Goal: Transaction & Acquisition: Purchase product/service

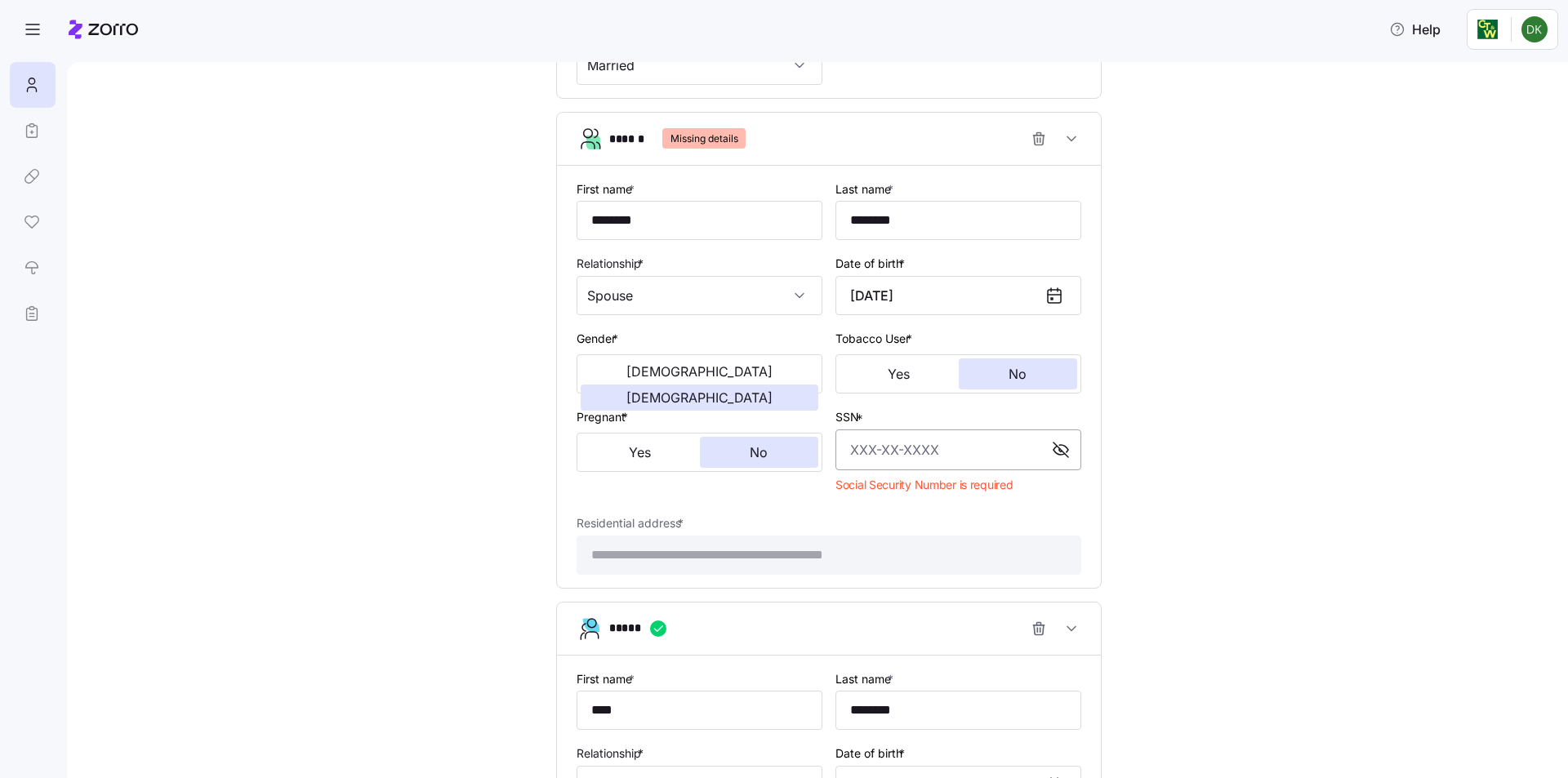
scroll to position [721, 0]
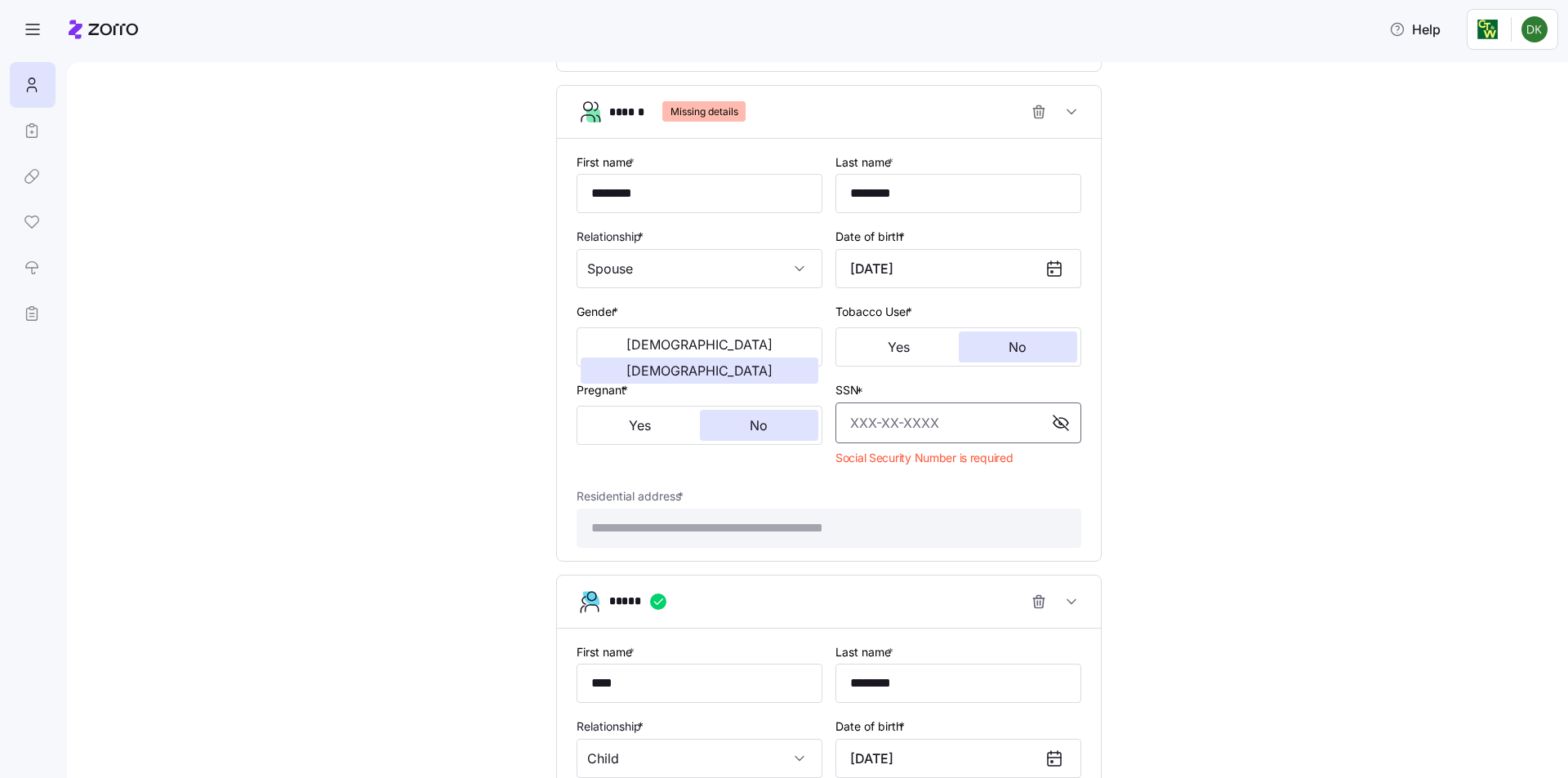
click at [937, 418] on input "SSN *" at bounding box center [958, 424] width 245 height 40
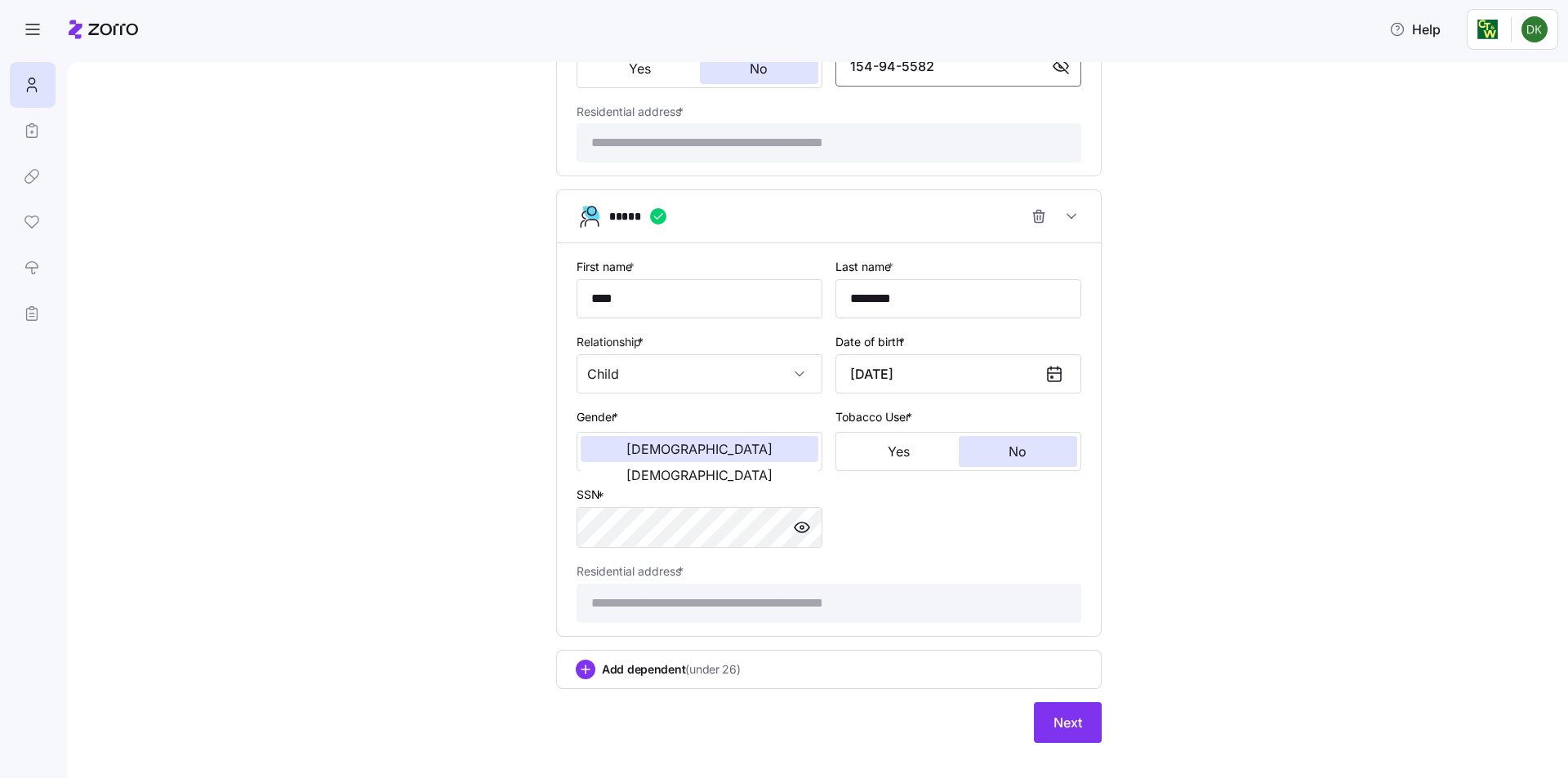
scroll to position [1102, 0]
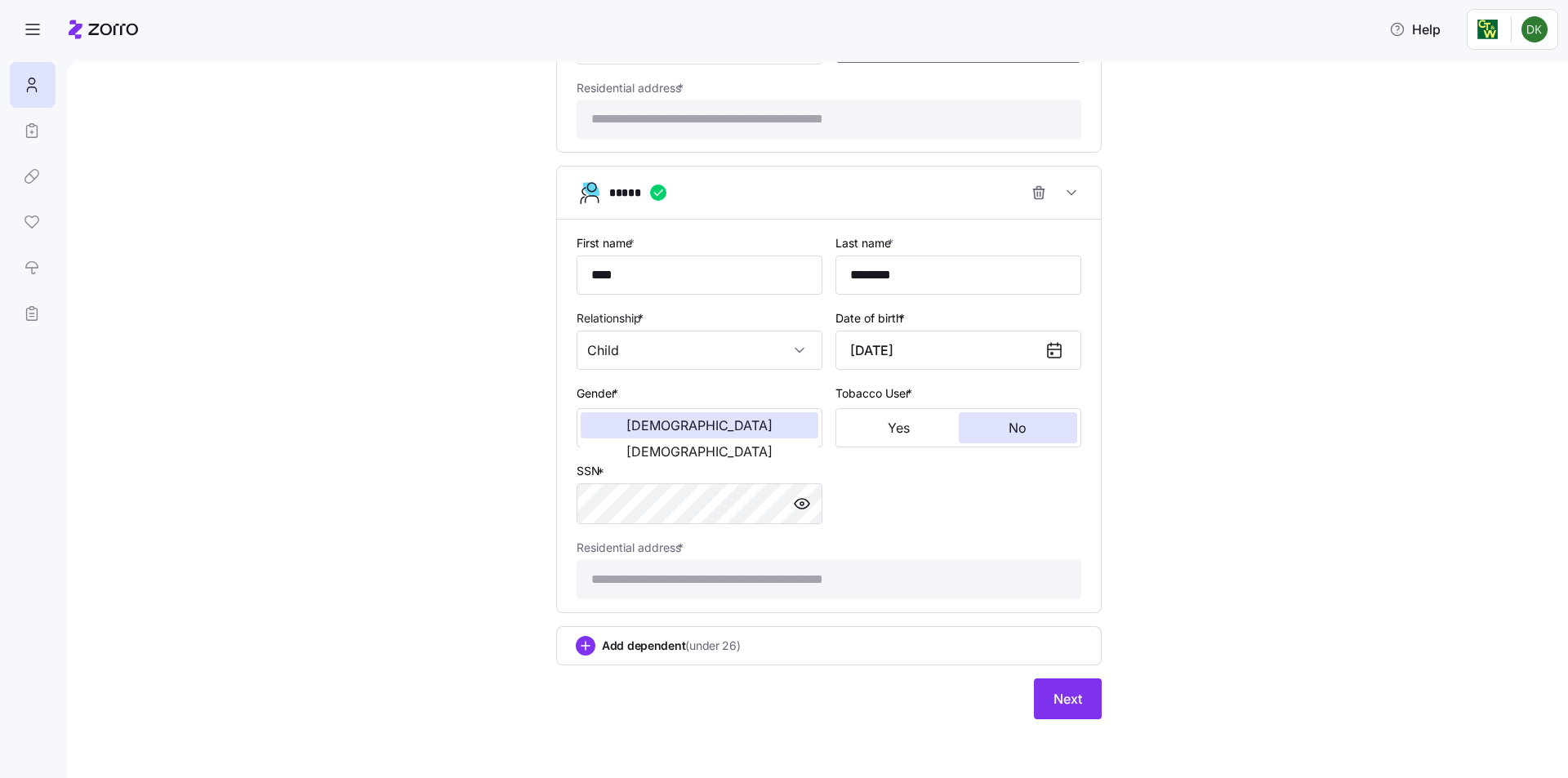
type input "154-94-5582"
click at [1053, 711] on button "Next" at bounding box center [1067, 699] width 67 height 40
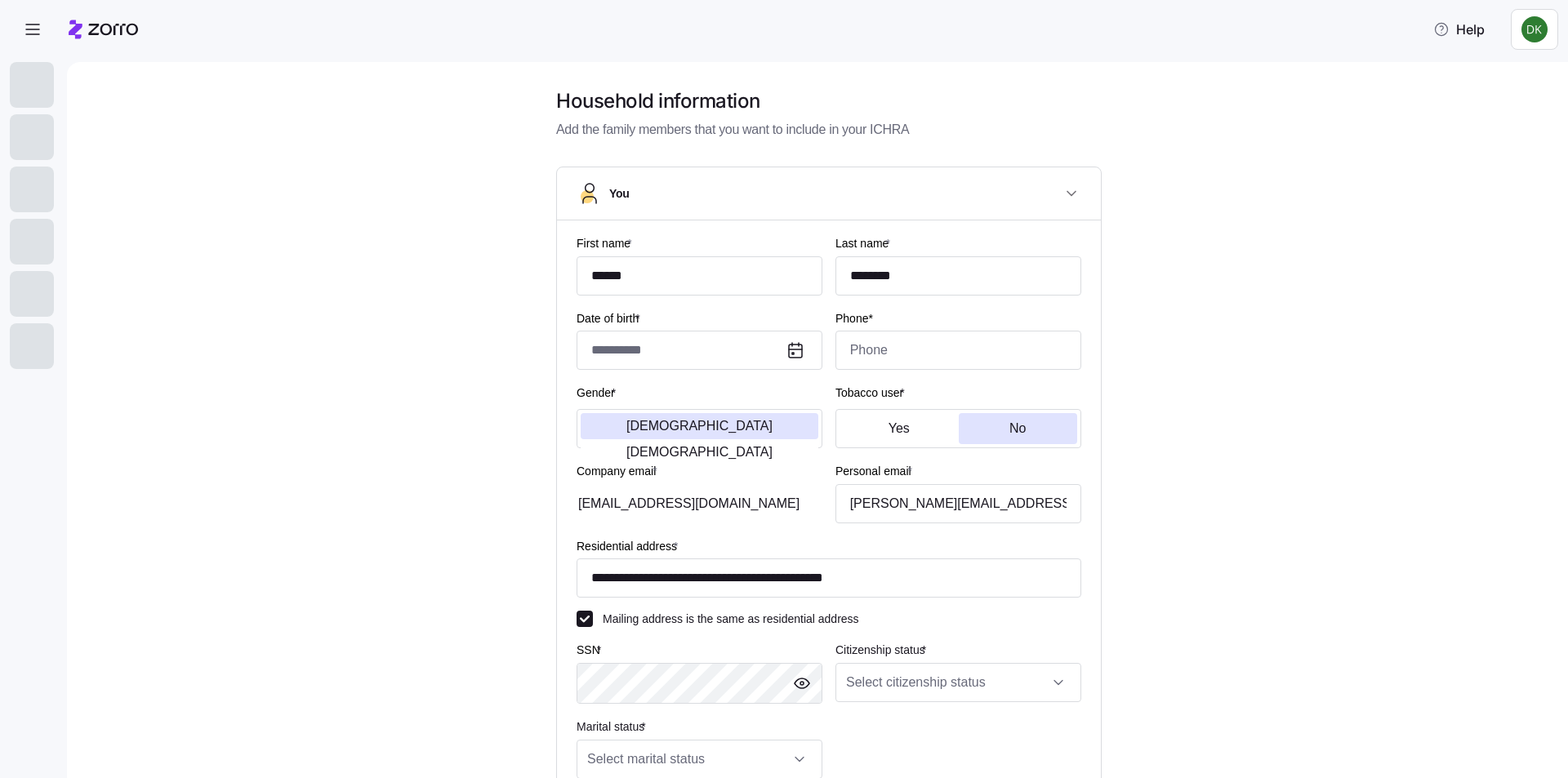
type input "******"
type input "********"
type input "[EMAIL_ADDRESS][DOMAIN_NAME]"
type input "[PERSON_NAME][EMAIL_ADDRESS][PERSON_NAME][DOMAIN_NAME]"
type input "**********"
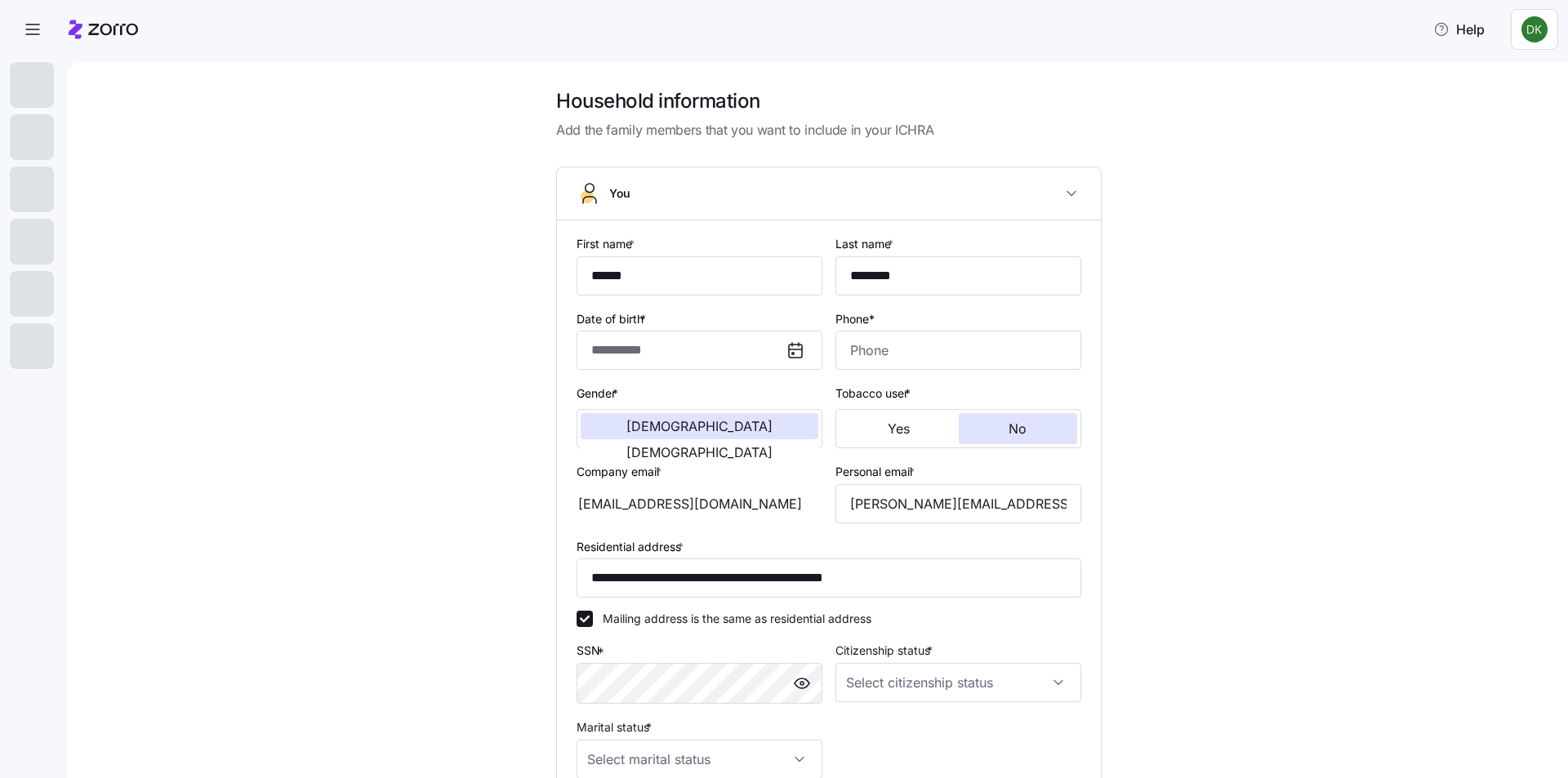
checkbox input "true"
type input "**********"
type input "[PHONE_NUMBER]"
type input "[DEMOGRAPHIC_DATA] citizen"
type input "Married"
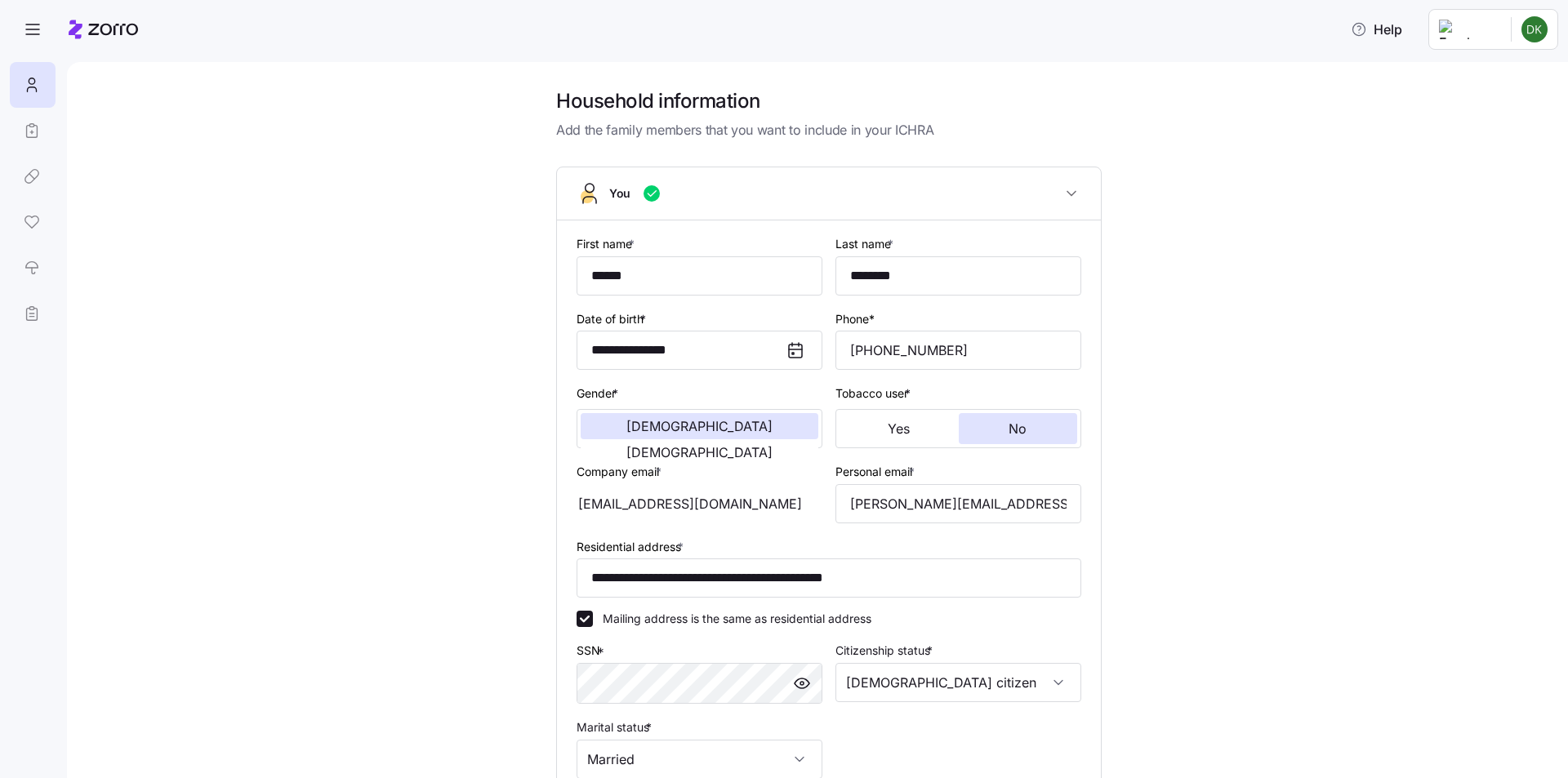
click at [1284, 345] on div "**********" at bounding box center [828, 570] width 1432 height 965
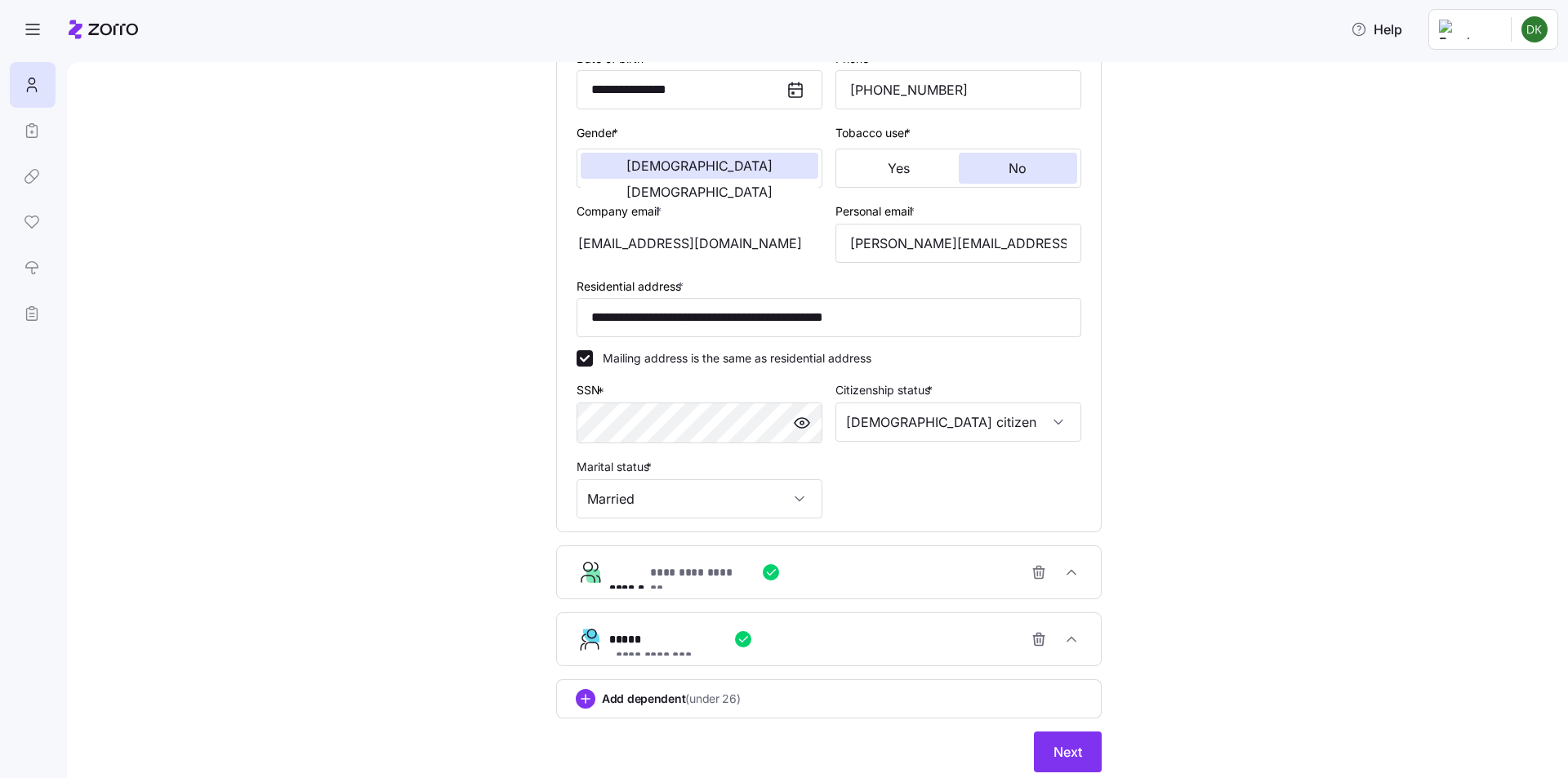
scroll to position [314, 0]
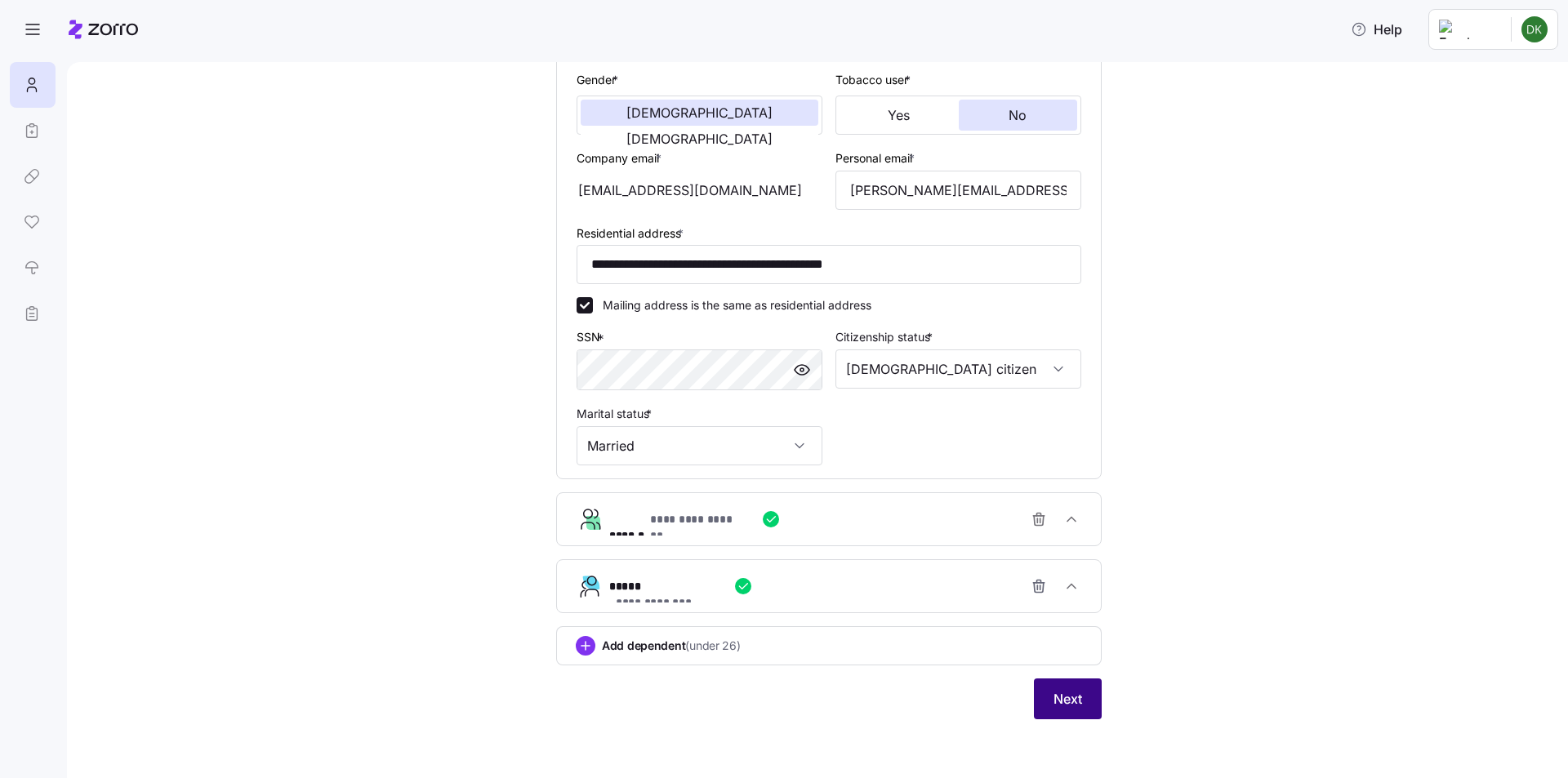
click at [1089, 712] on button "Next" at bounding box center [1067, 699] width 67 height 40
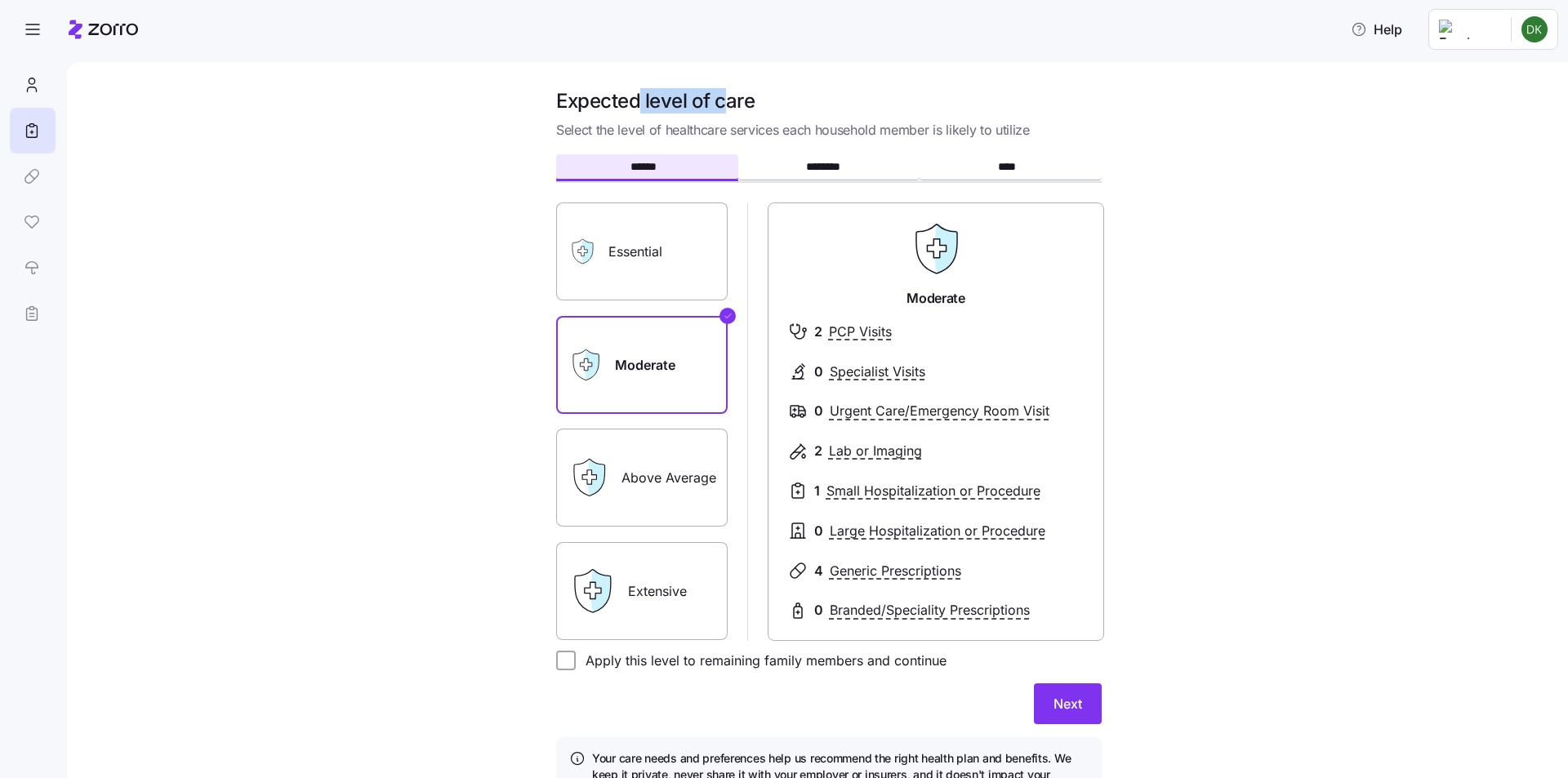
drag, startPoint x: 628, startPoint y: 99, endPoint x: 725, endPoint y: 99, distance: 97.0
click at [725, 99] on h1 "Expected level of care" at bounding box center [828, 101] width 546 height 25
drag, startPoint x: 625, startPoint y: 129, endPoint x: 895, endPoint y: 129, distance: 270.0
click at [885, 129] on span "Select the level of healthcare services each household member is likely to util…" at bounding box center [828, 130] width 546 height 21
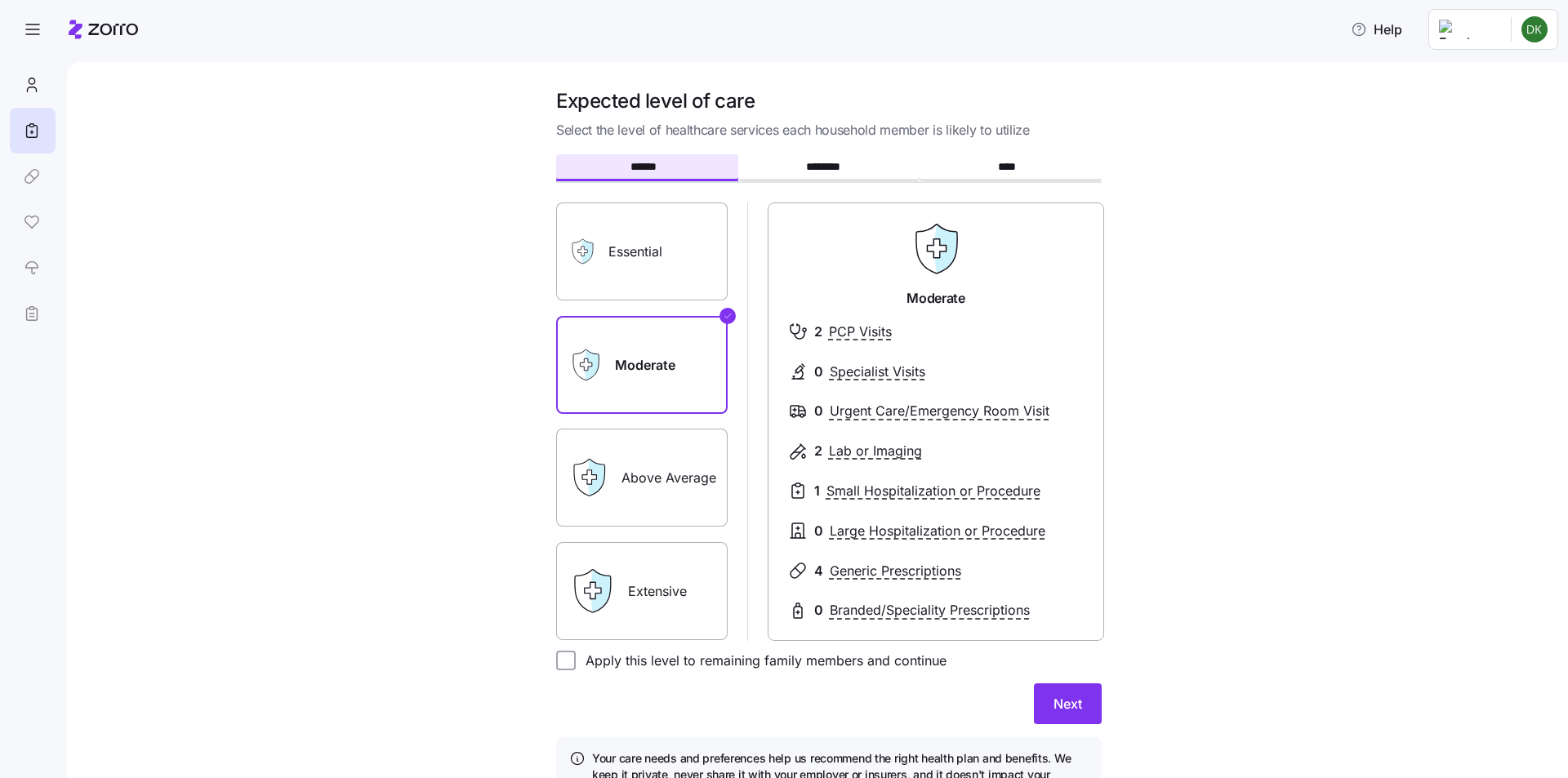
click at [904, 129] on span "Select the level of healthcare services each household member is likely to util…" at bounding box center [828, 130] width 546 height 21
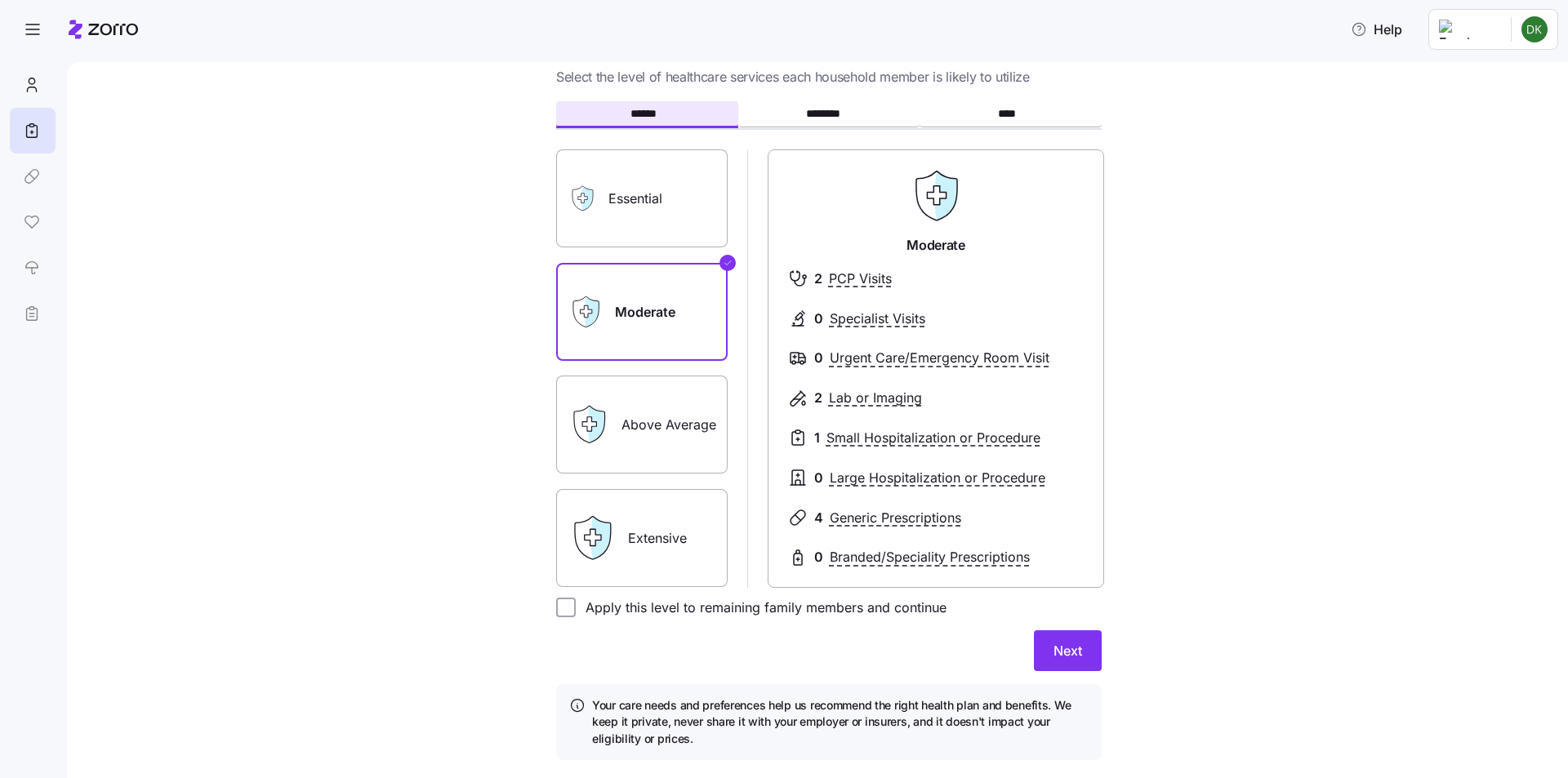
scroll to position [82, 0]
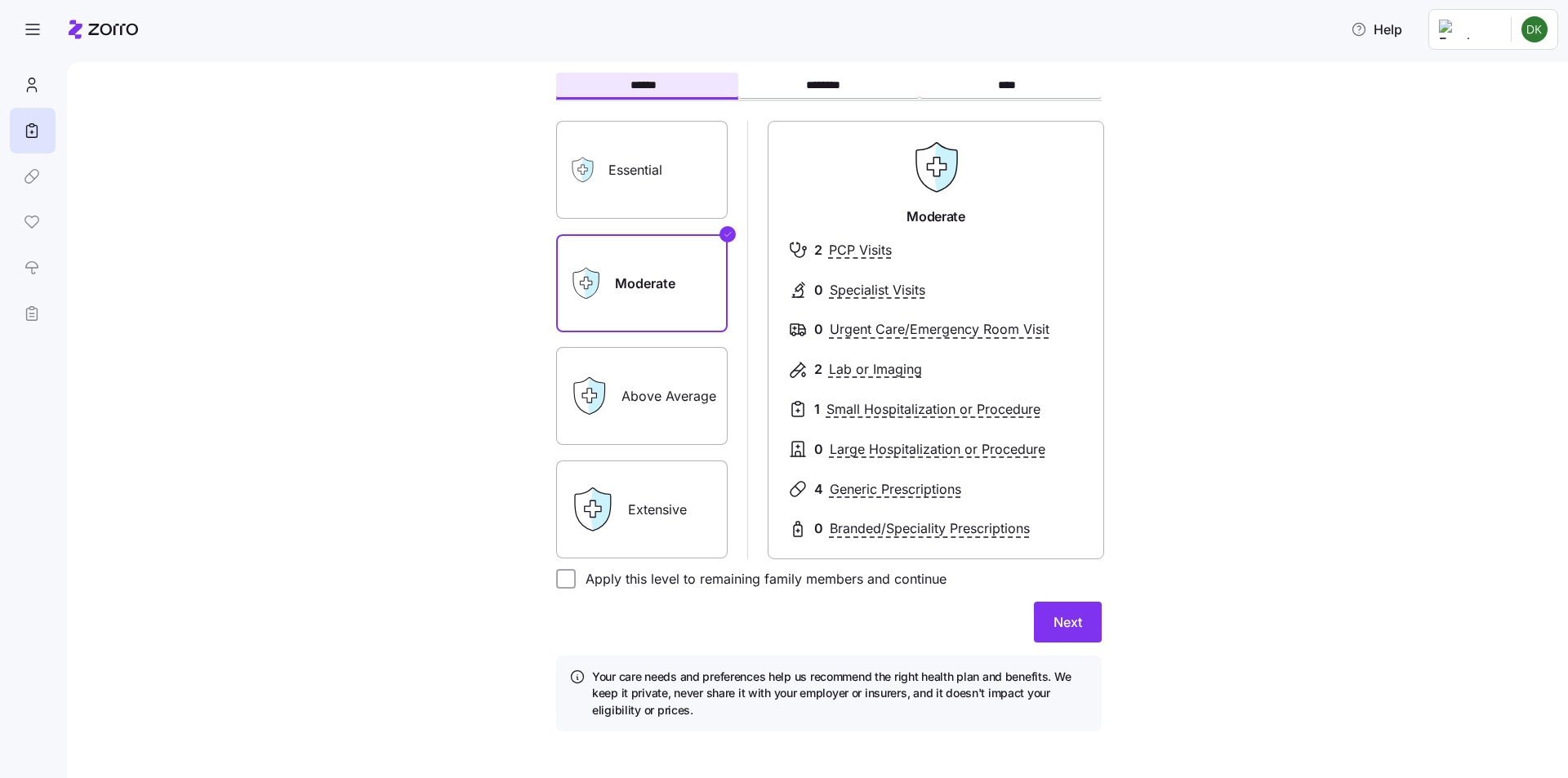
click at [695, 403] on label "Above Average" at bounding box center [641, 396] width 172 height 98
click at [0, 0] on input "Above Average" at bounding box center [0, 0] width 0 height 0
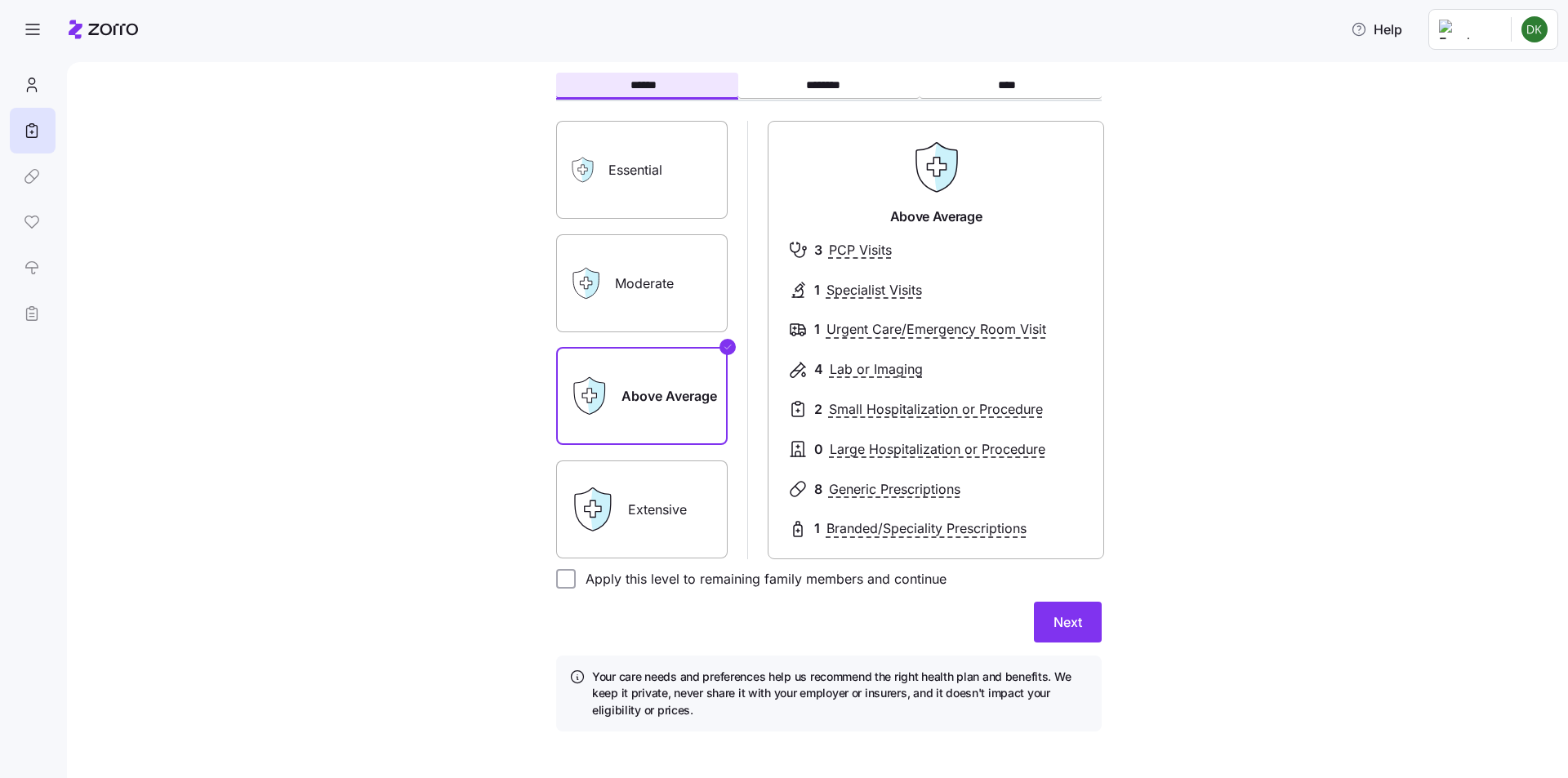
click at [663, 290] on label "Moderate" at bounding box center [641, 283] width 172 height 98
click at [0, 0] on input "Moderate" at bounding box center [0, 0] width 0 height 0
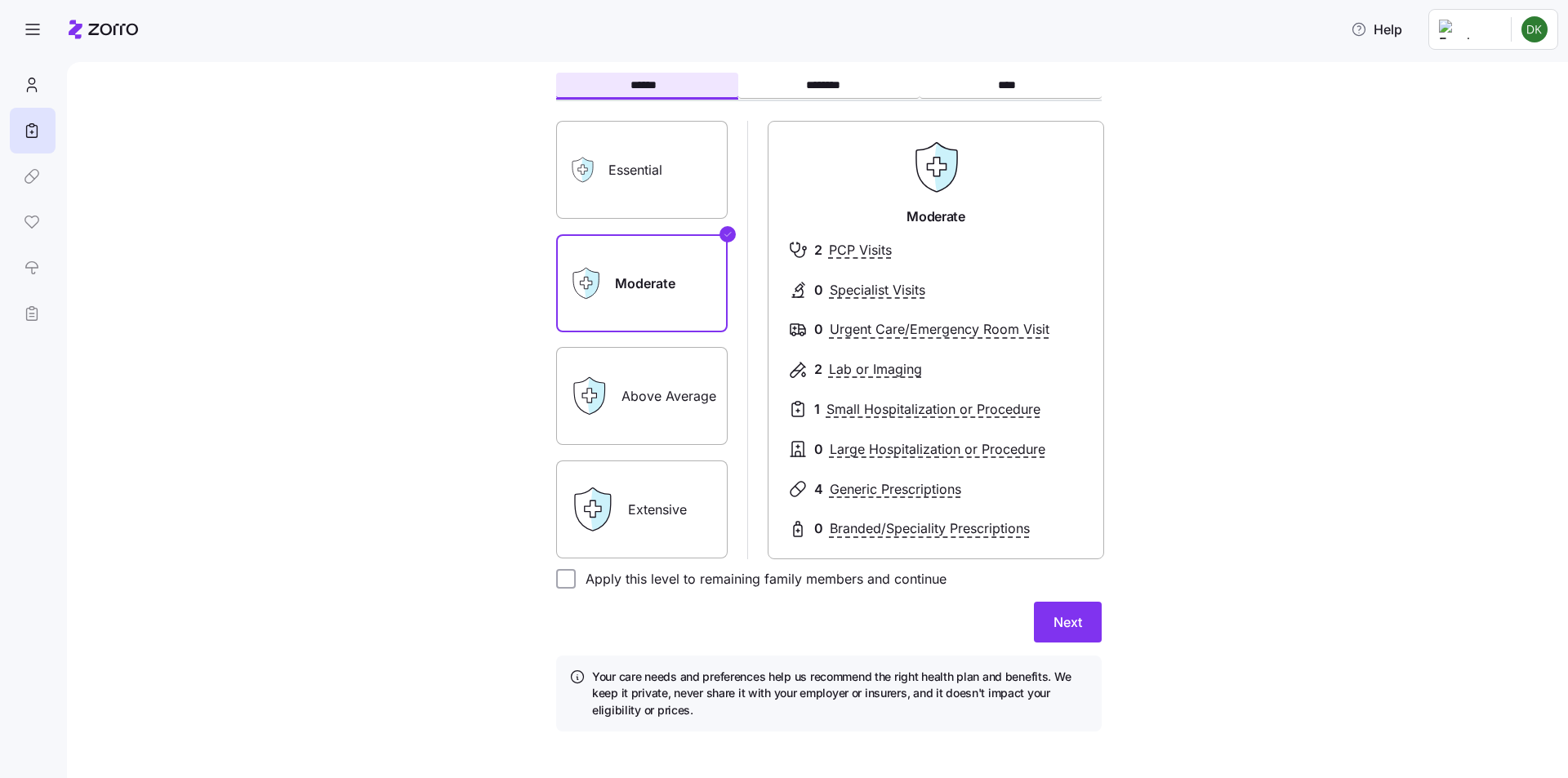
click at [680, 407] on label "Above Average" at bounding box center [641, 396] width 172 height 98
click at [0, 0] on input "Above Average" at bounding box center [0, 0] width 0 height 0
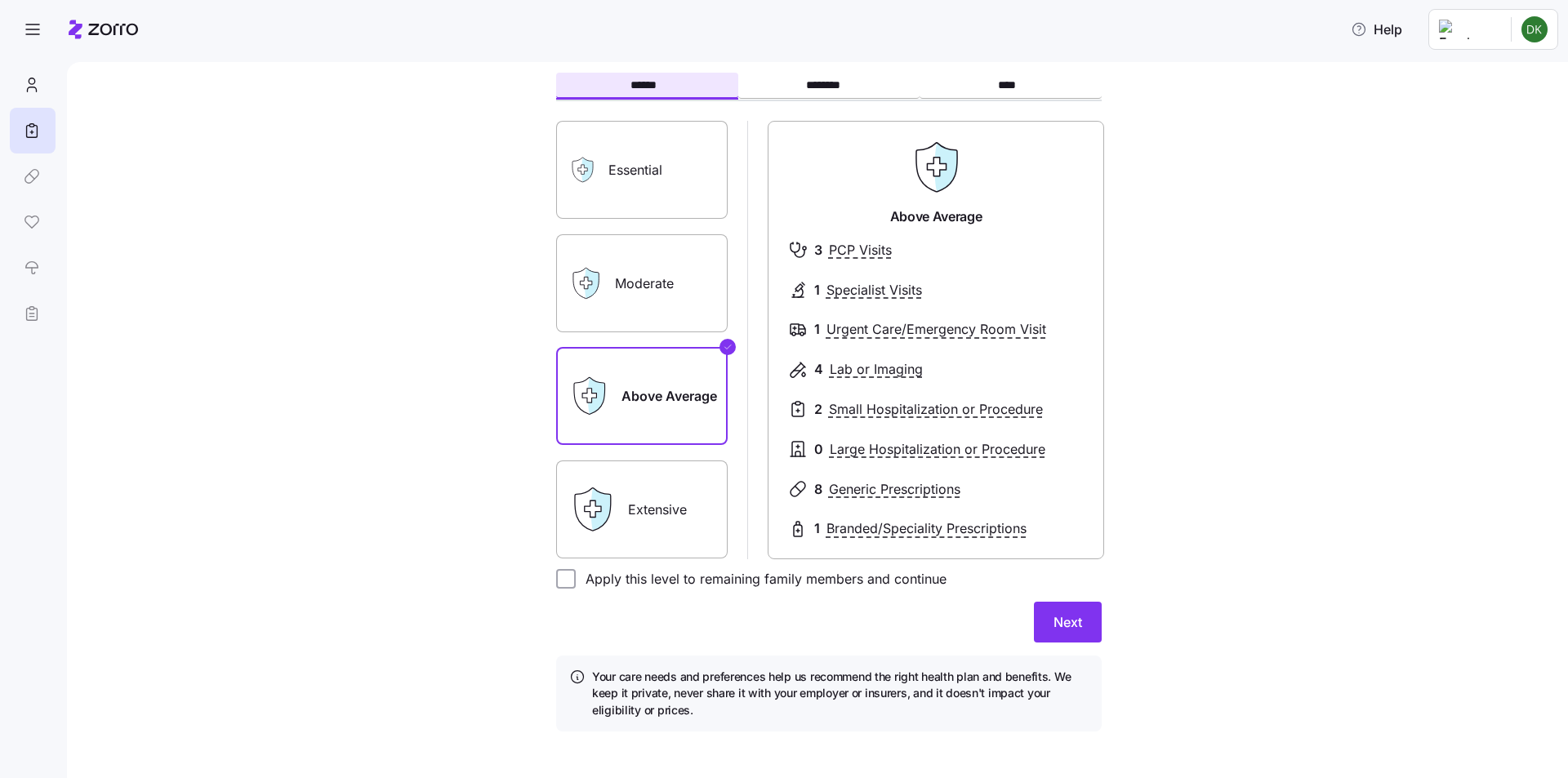
click at [668, 282] on label "Moderate" at bounding box center [641, 283] width 172 height 98
click at [0, 0] on input "Moderate" at bounding box center [0, 0] width 0 height 0
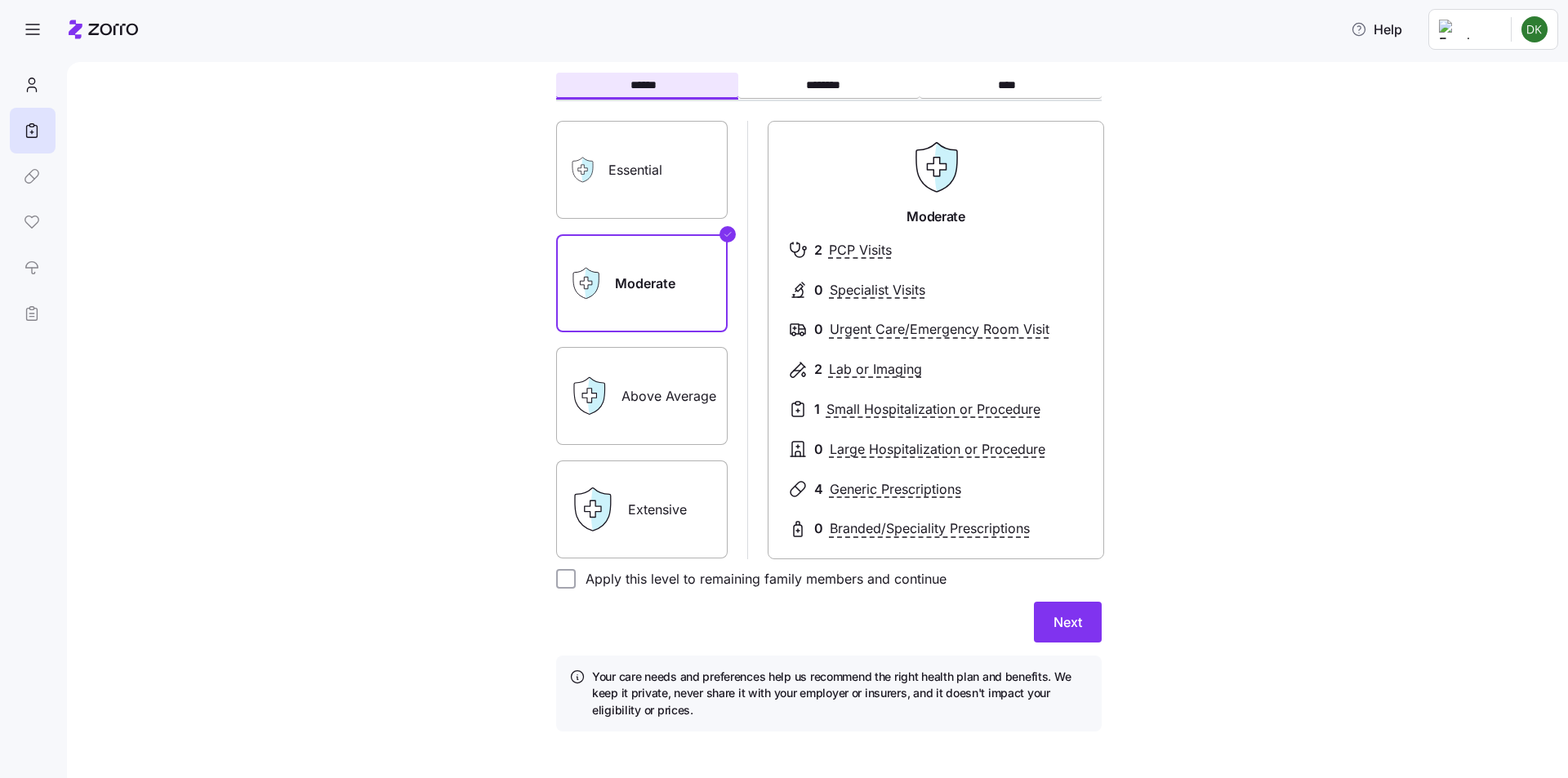
click at [669, 371] on label "Above Average" at bounding box center [641, 396] width 172 height 98
click at [0, 0] on input "Above Average" at bounding box center [0, 0] width 0 height 0
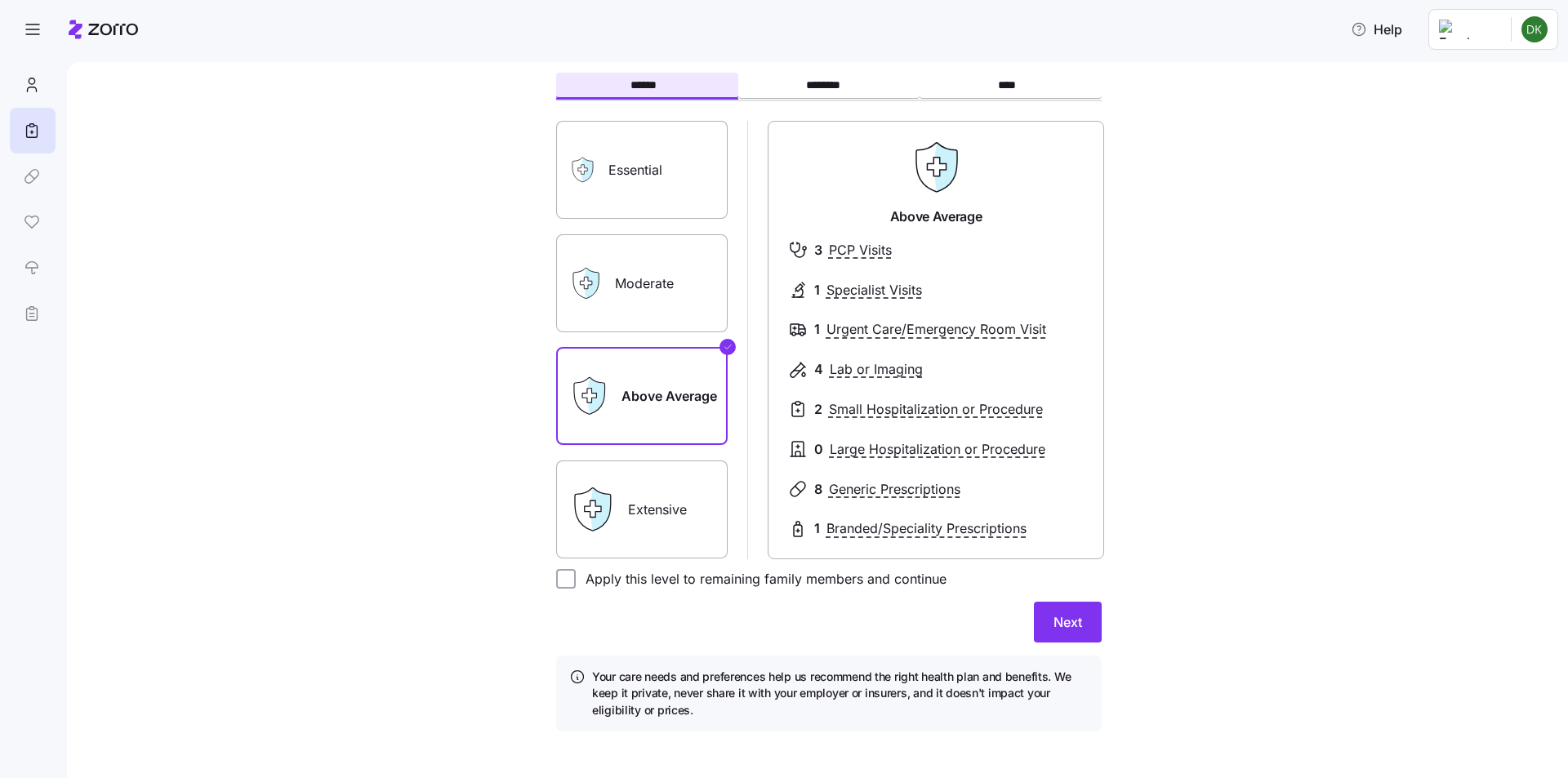
click at [675, 279] on label "Moderate" at bounding box center [641, 283] width 172 height 98
click at [0, 0] on input "Moderate" at bounding box center [0, 0] width 0 height 0
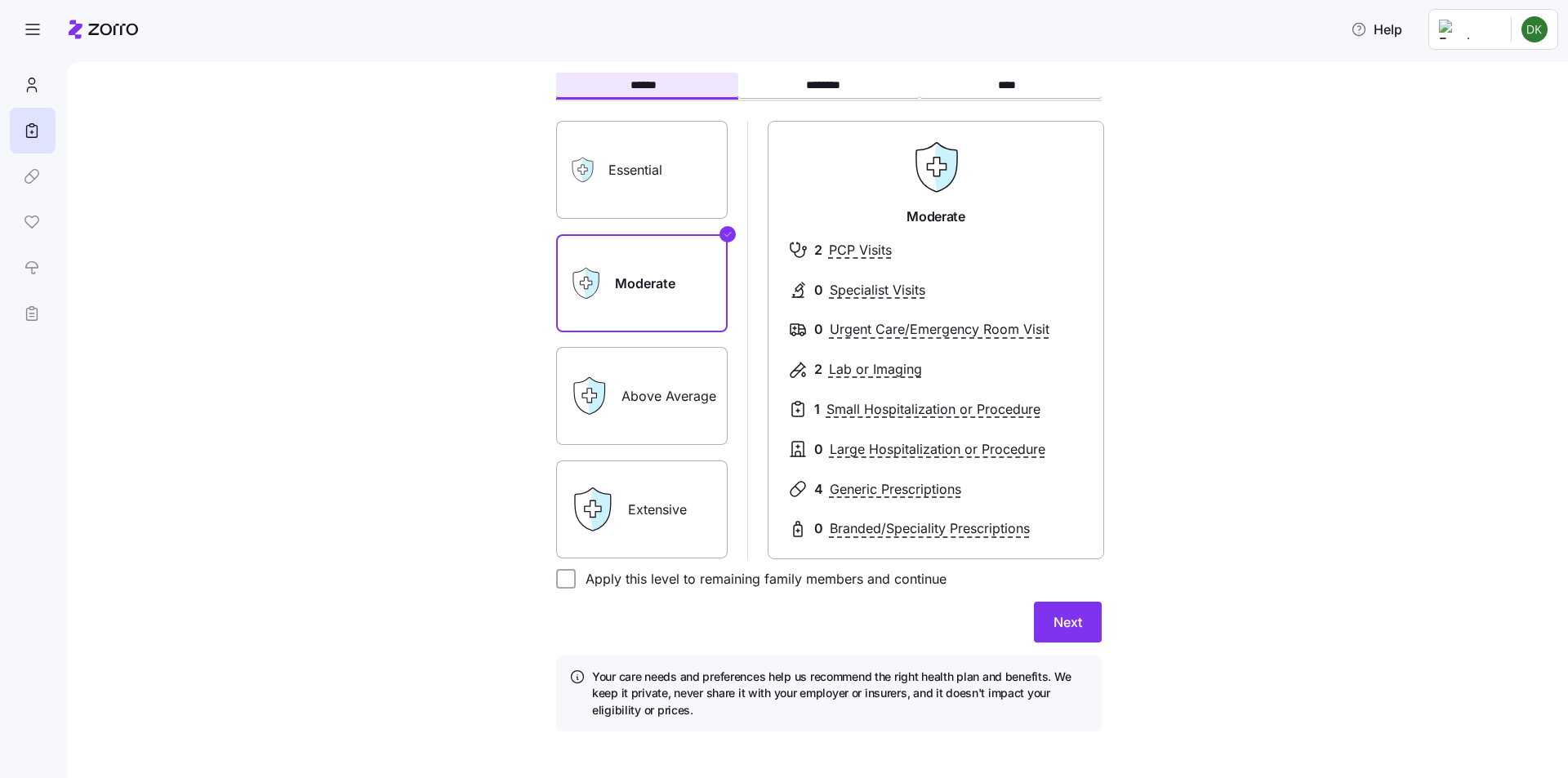
click at [680, 378] on label "Above Average" at bounding box center [641, 396] width 172 height 98
click at [0, 0] on input "Above Average" at bounding box center [0, 0] width 0 height 0
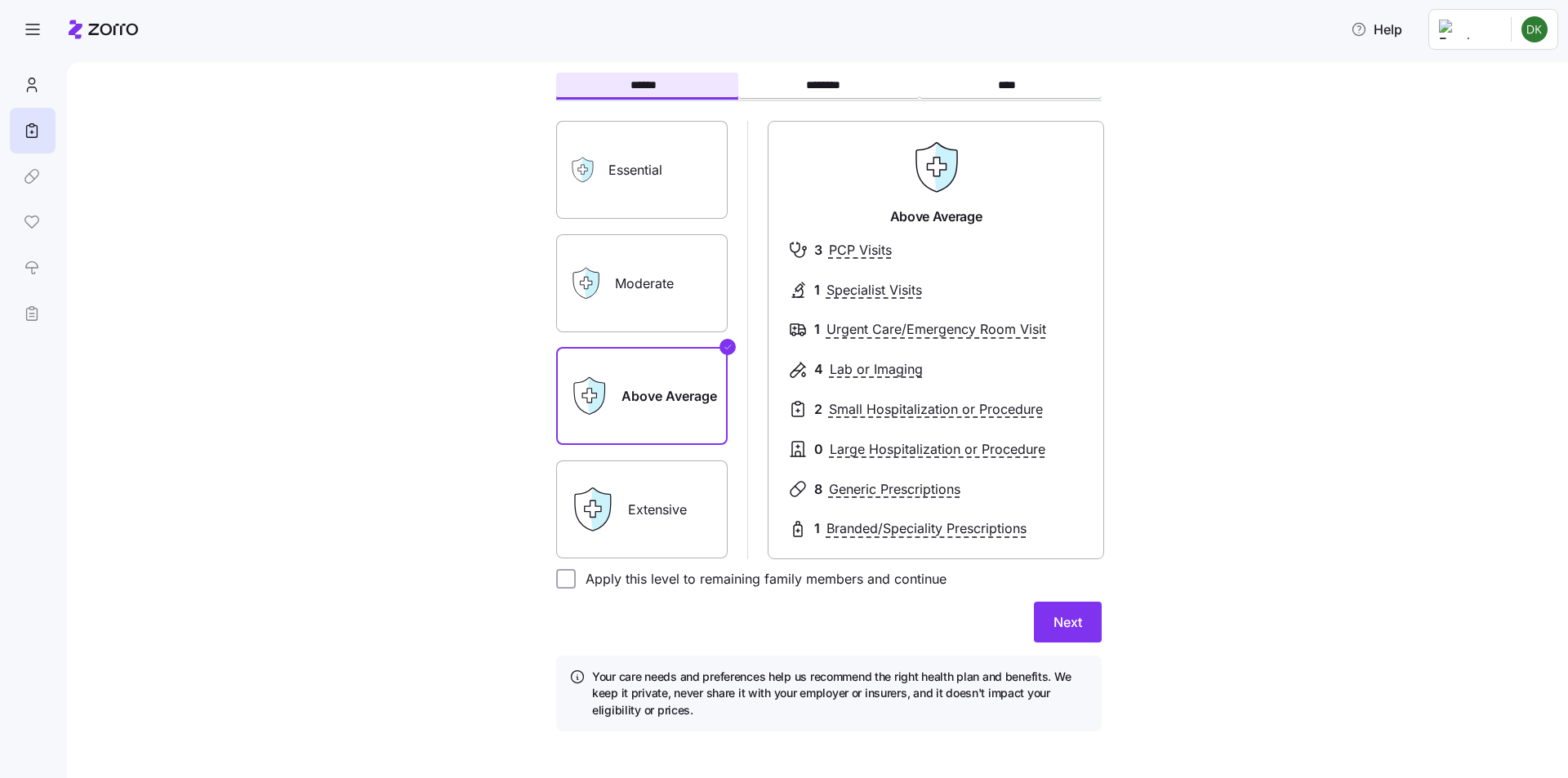
click at [670, 283] on label "Moderate" at bounding box center [641, 283] width 172 height 98
click at [0, 0] on input "Moderate" at bounding box center [0, 0] width 0 height 0
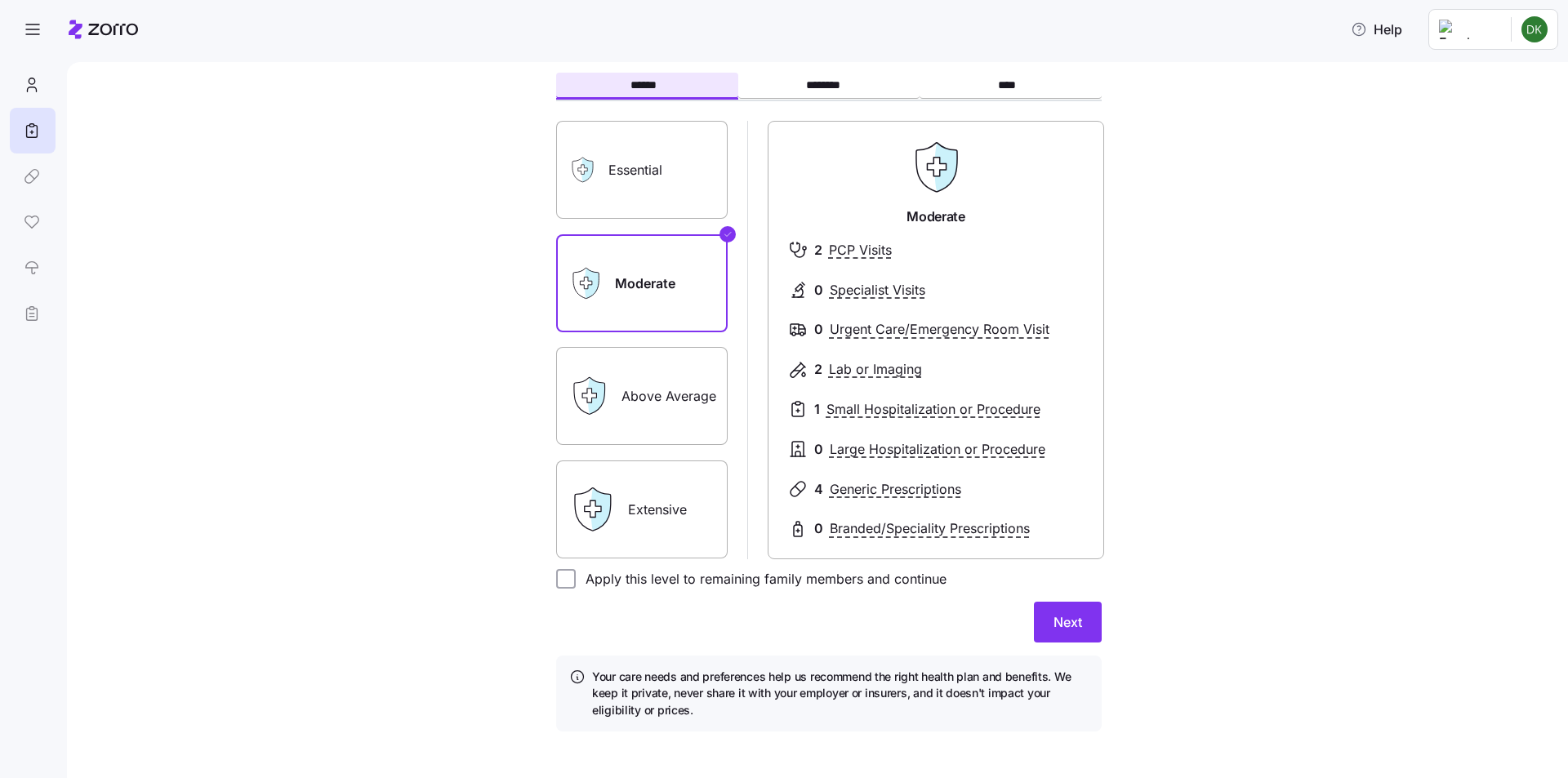
click at [647, 183] on label "Essential" at bounding box center [641, 169] width 172 height 98
click at [0, 0] on input "Essential" at bounding box center [0, 0] width 0 height 0
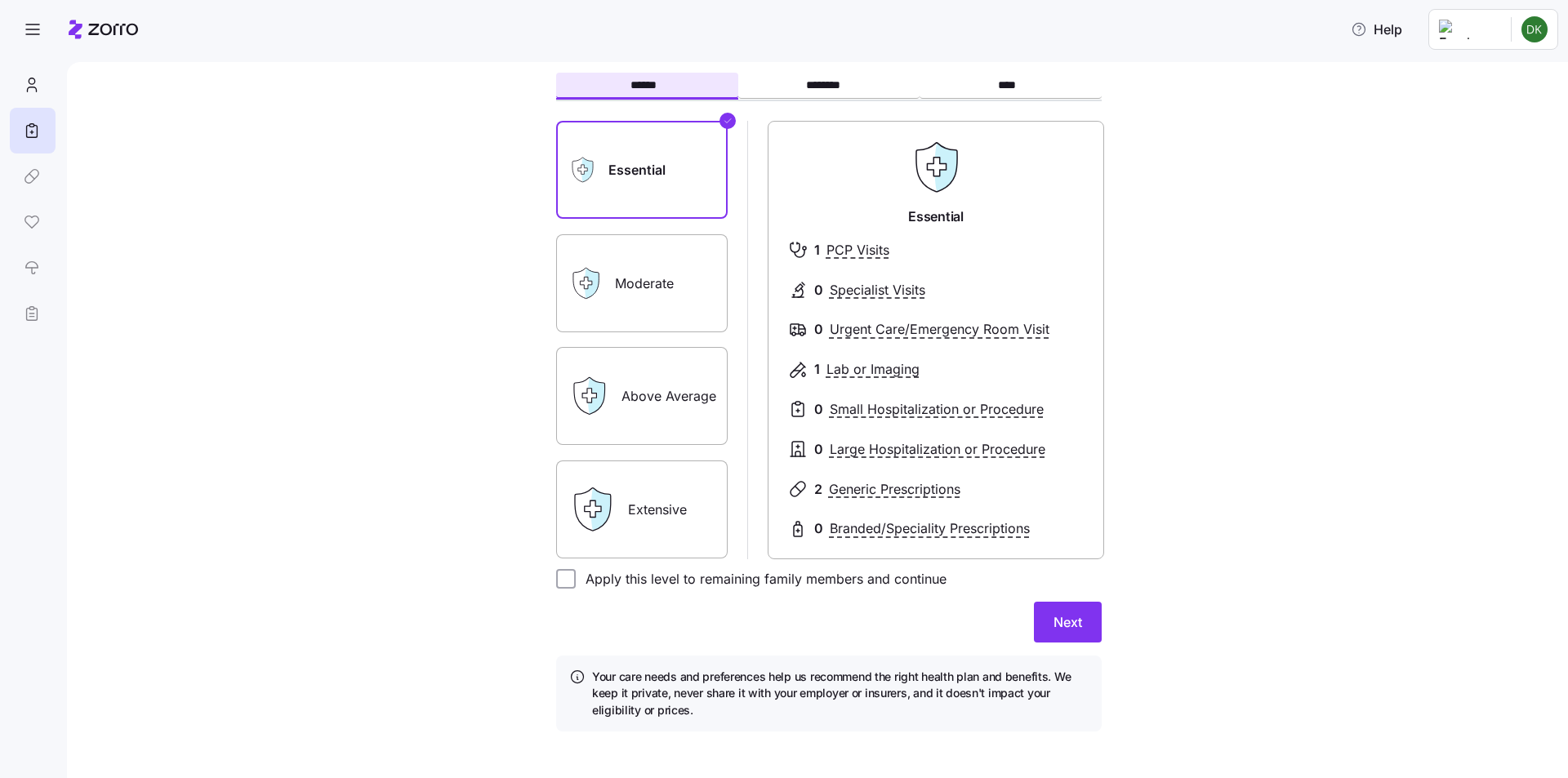
click at [639, 257] on label "Moderate" at bounding box center [641, 283] width 172 height 98
click at [0, 0] on input "Moderate" at bounding box center [0, 0] width 0 height 0
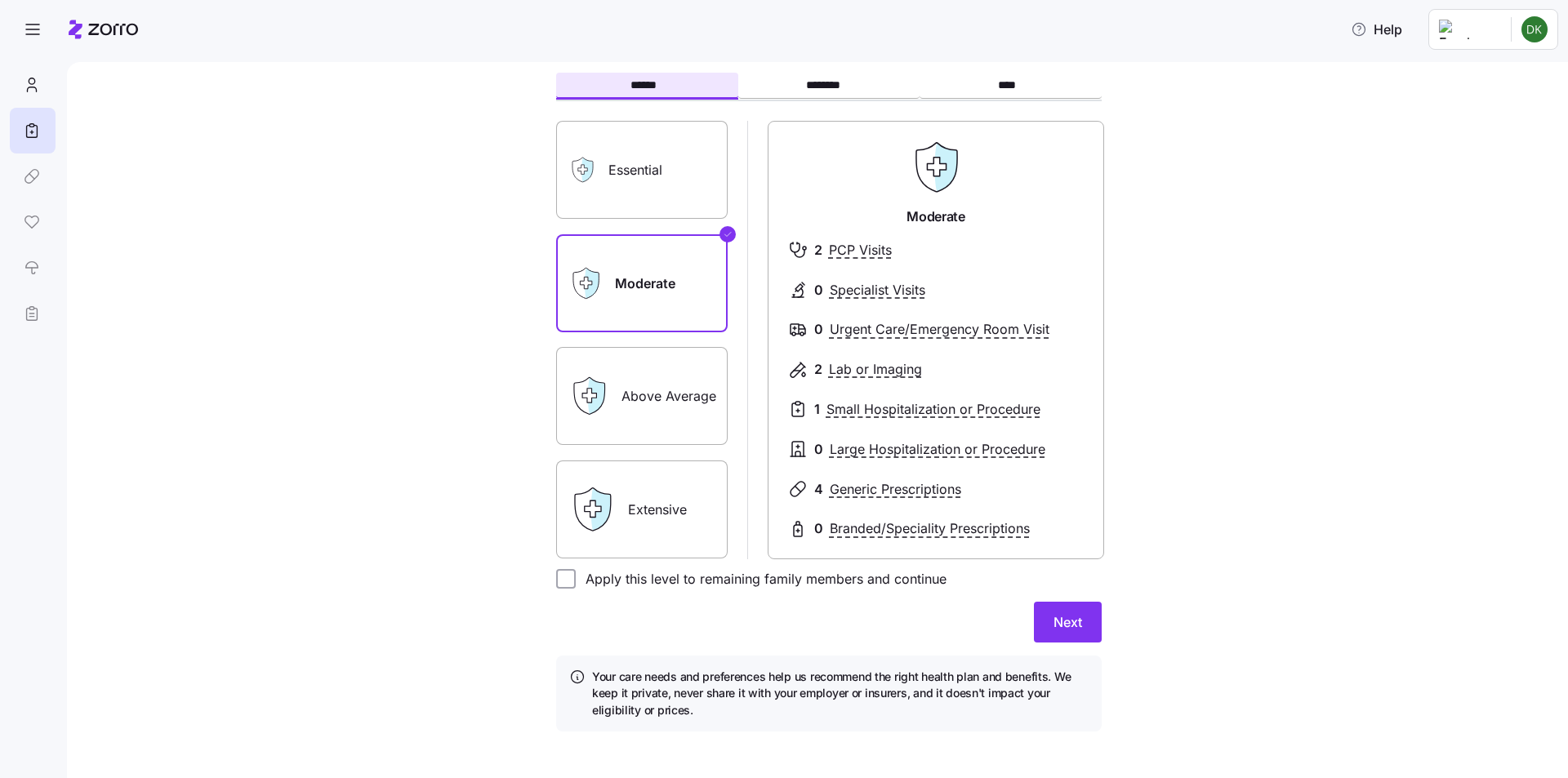
click at [657, 184] on label "Essential" at bounding box center [641, 169] width 172 height 98
click at [0, 0] on input "Essential" at bounding box center [0, 0] width 0 height 0
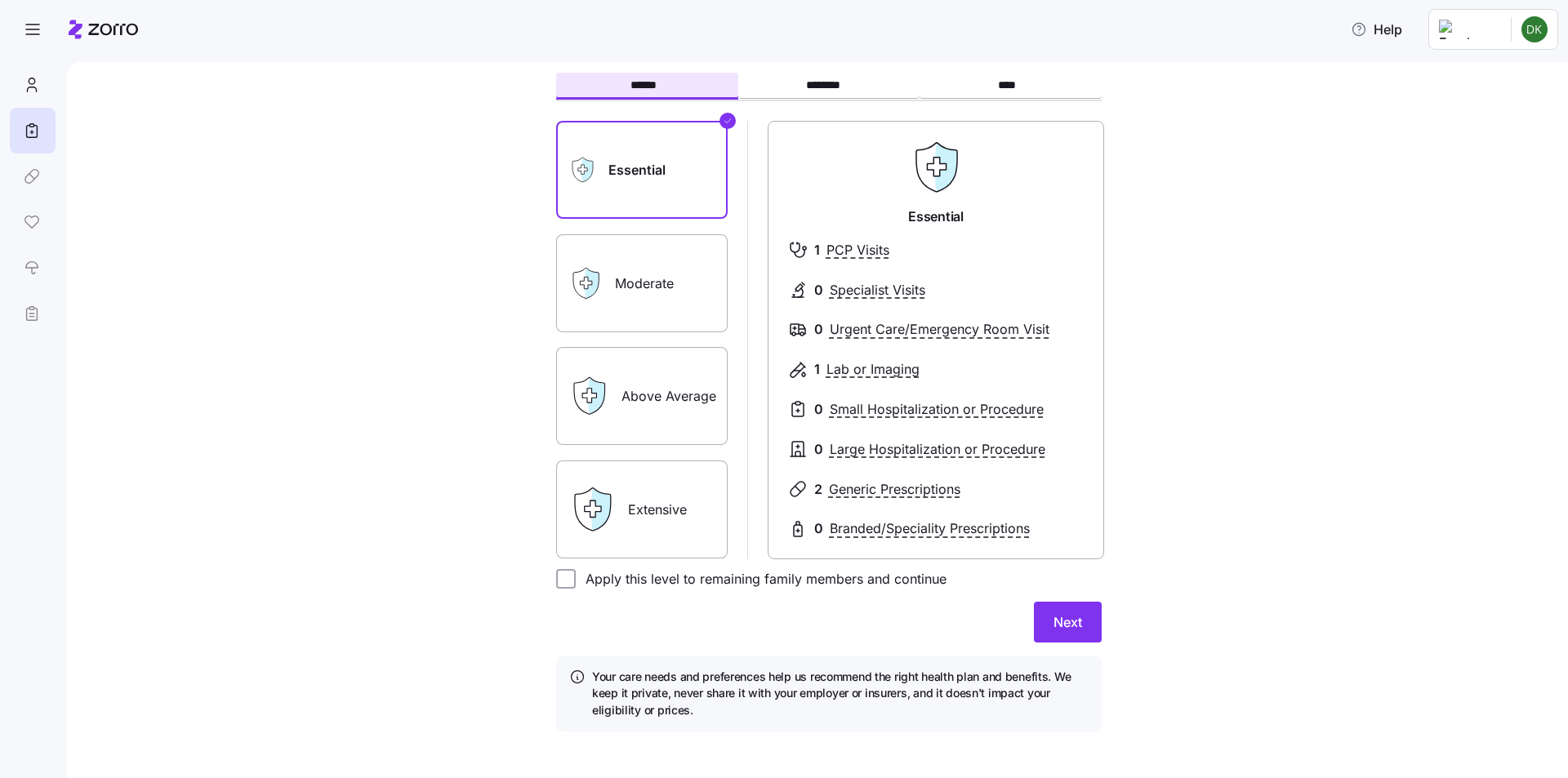
click at [656, 270] on label "Moderate" at bounding box center [641, 283] width 172 height 98
click at [0, 0] on input "Moderate" at bounding box center [0, 0] width 0 height 0
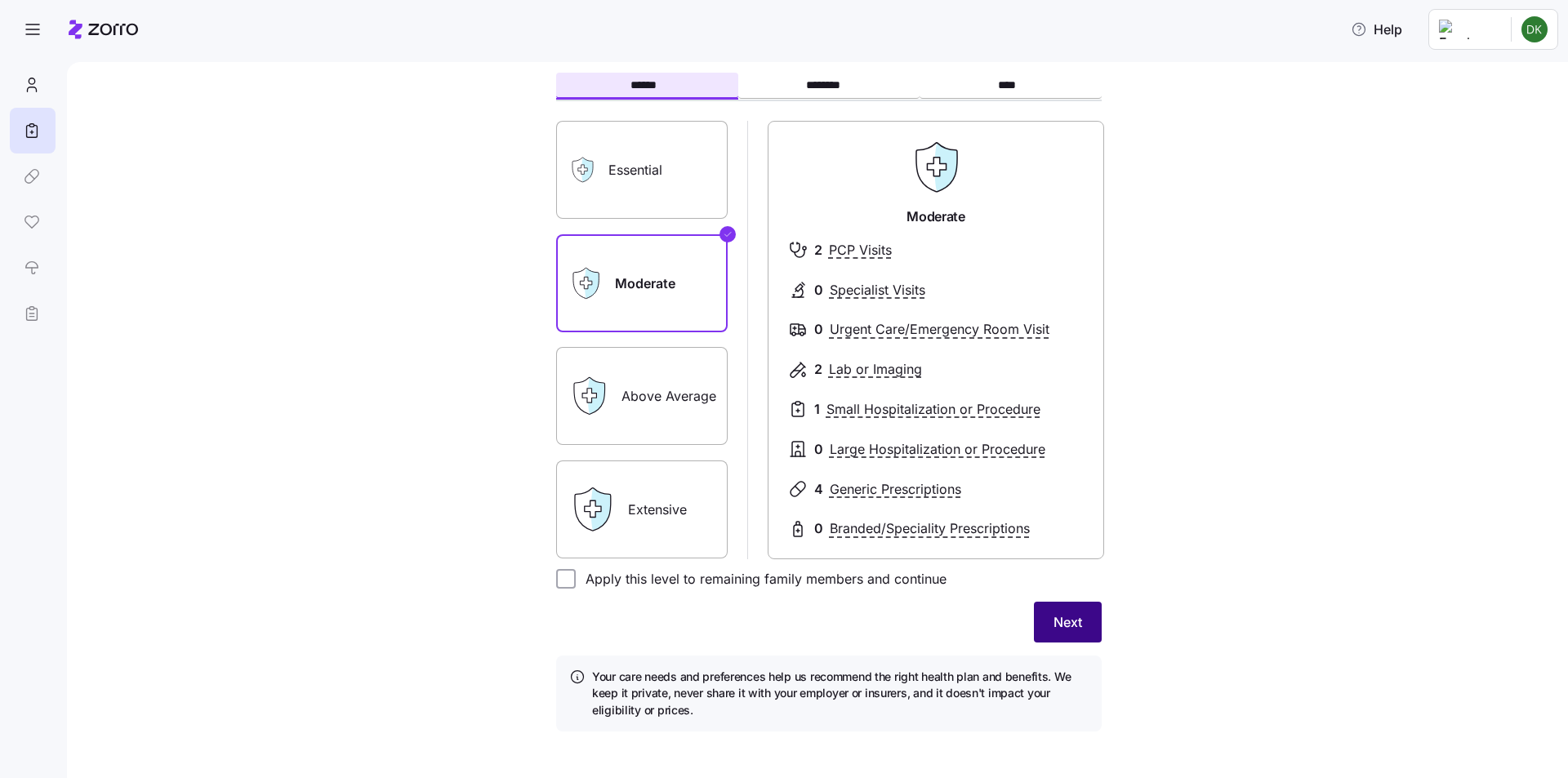
click at [1065, 624] on span "Next" at bounding box center [1068, 622] width 29 height 20
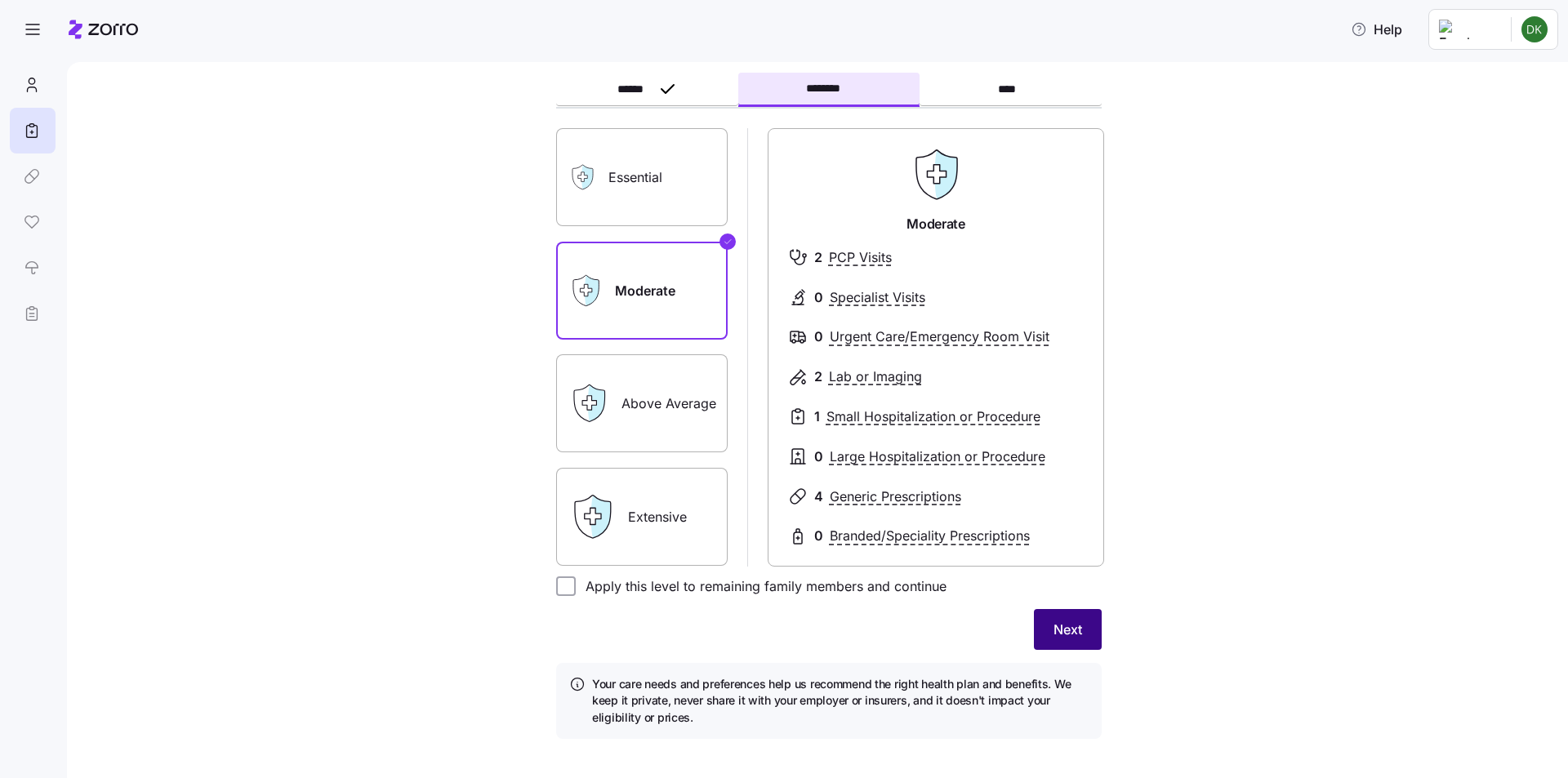
click at [1071, 624] on span "Next" at bounding box center [1068, 630] width 29 height 20
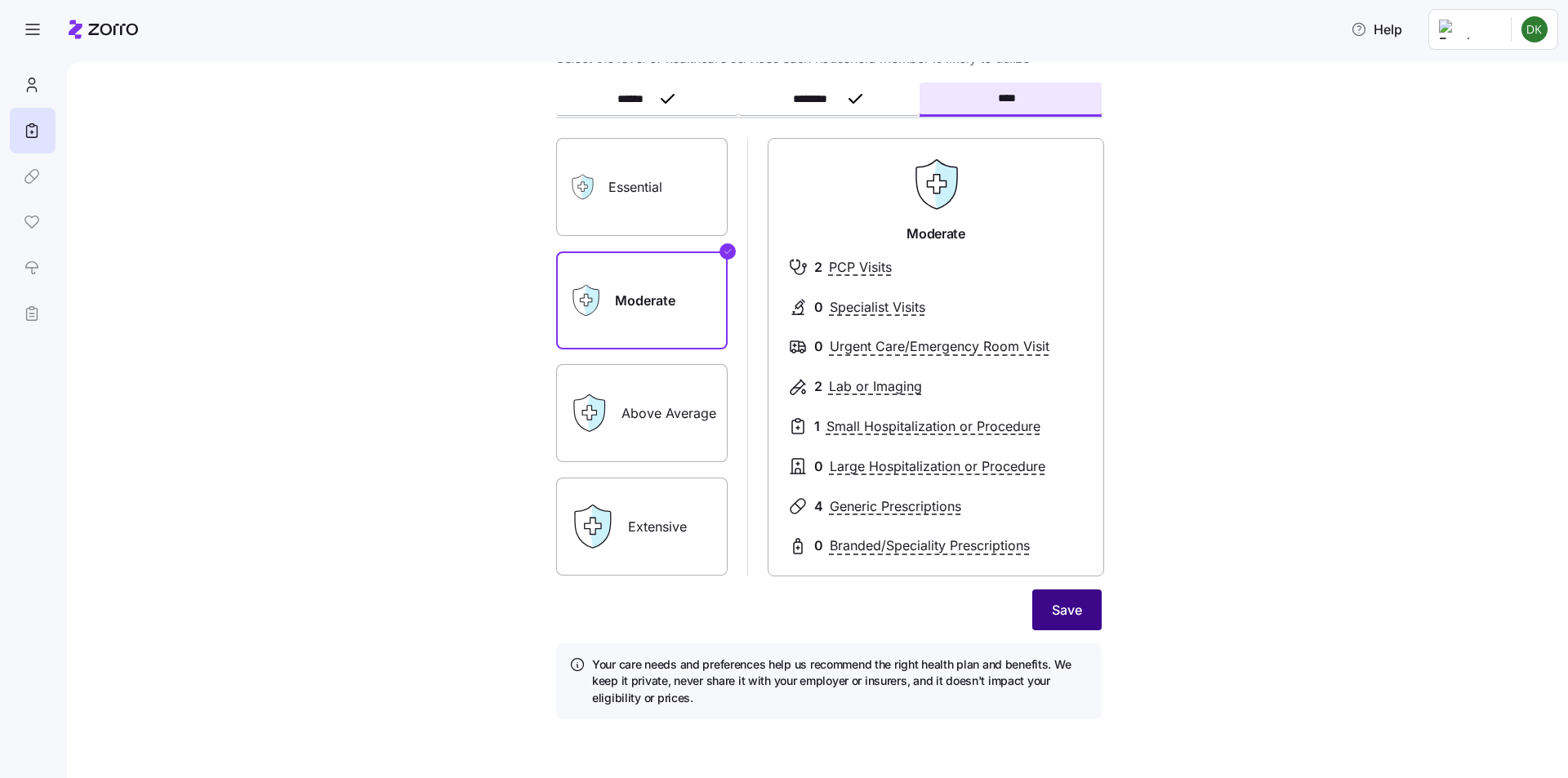
click at [1074, 621] on button "Save" at bounding box center [1066, 610] width 69 height 40
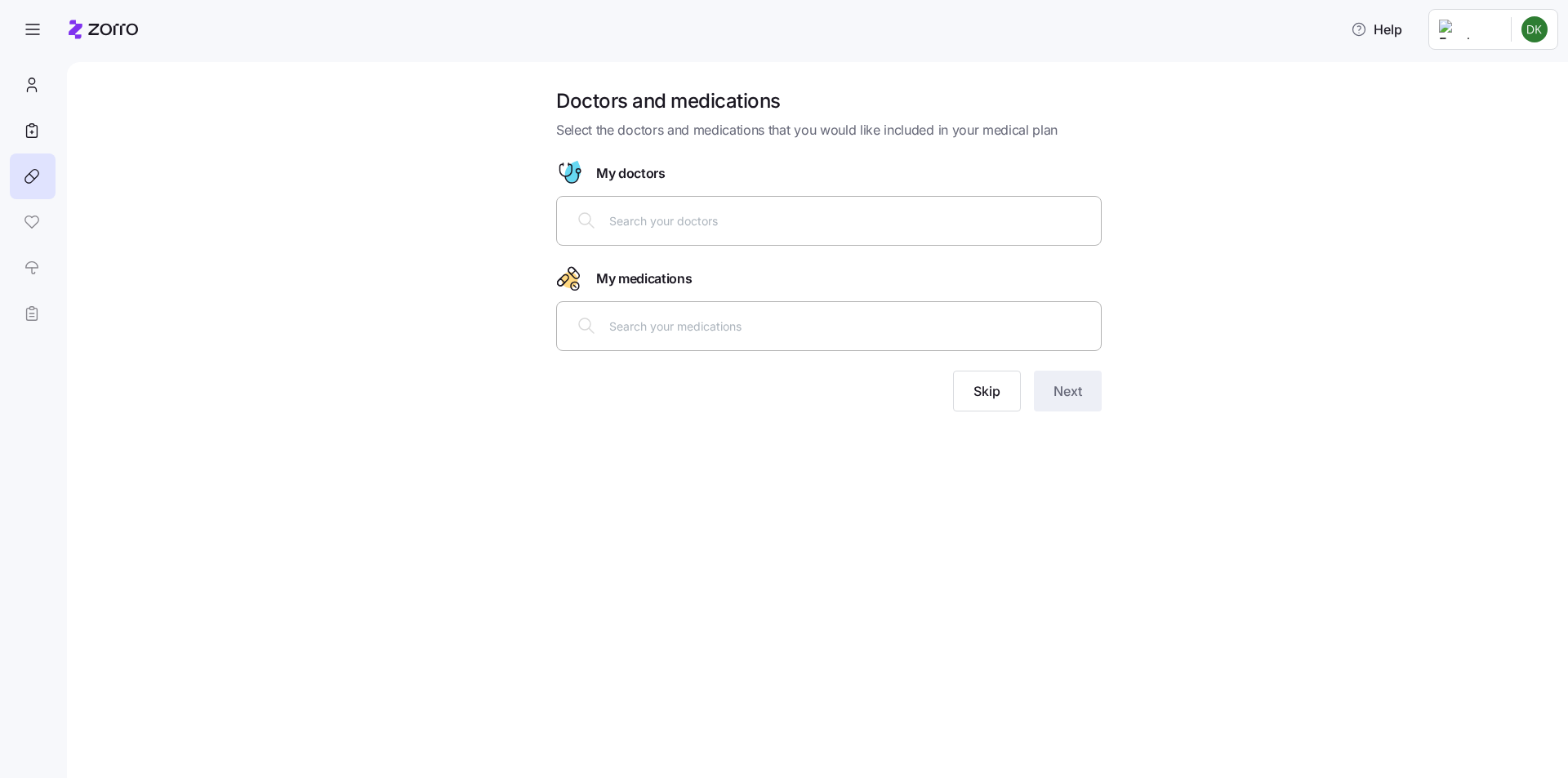
click at [787, 231] on div at bounding box center [828, 220] width 524 height 40
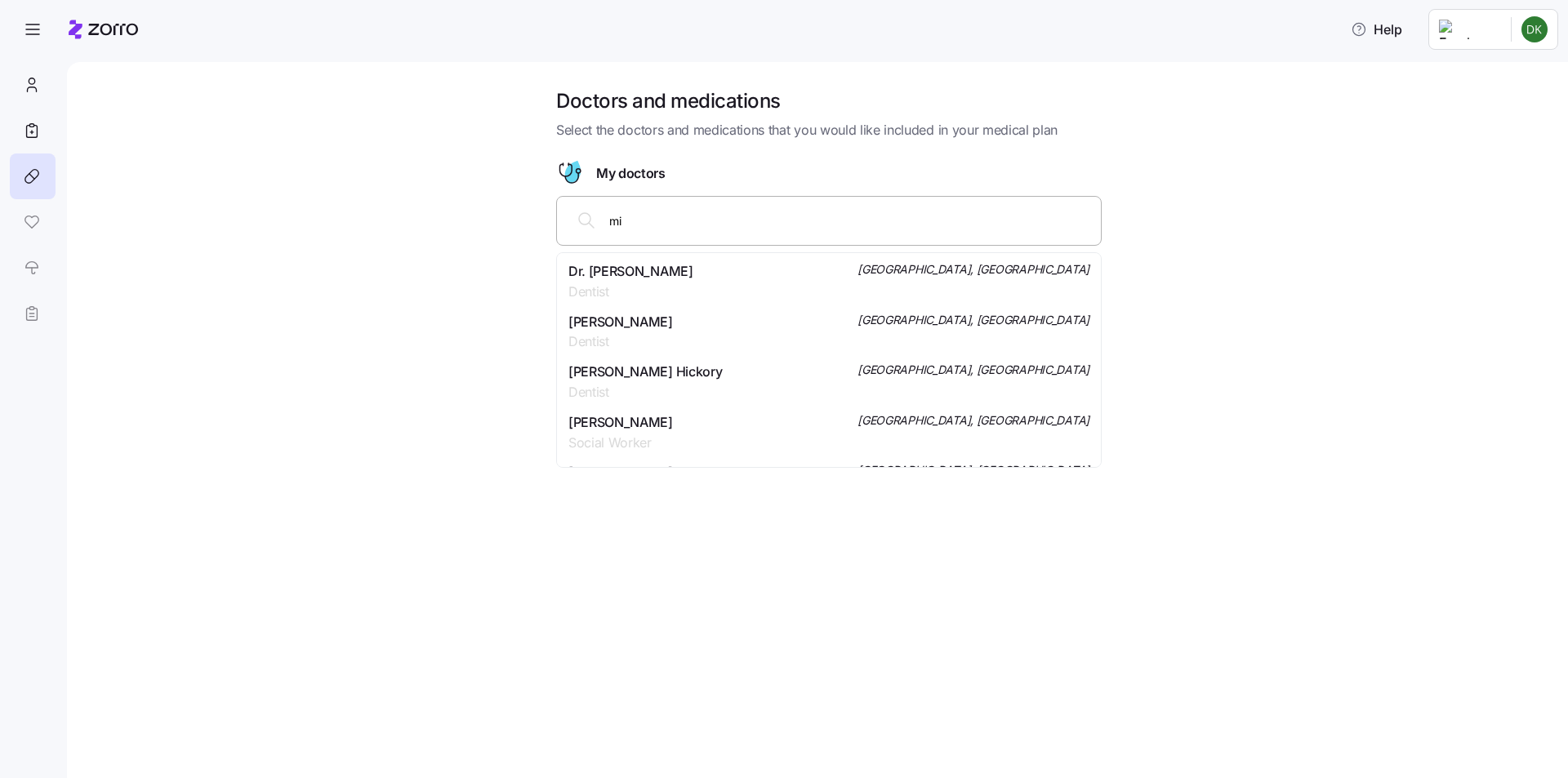
type input "m"
type input "l"
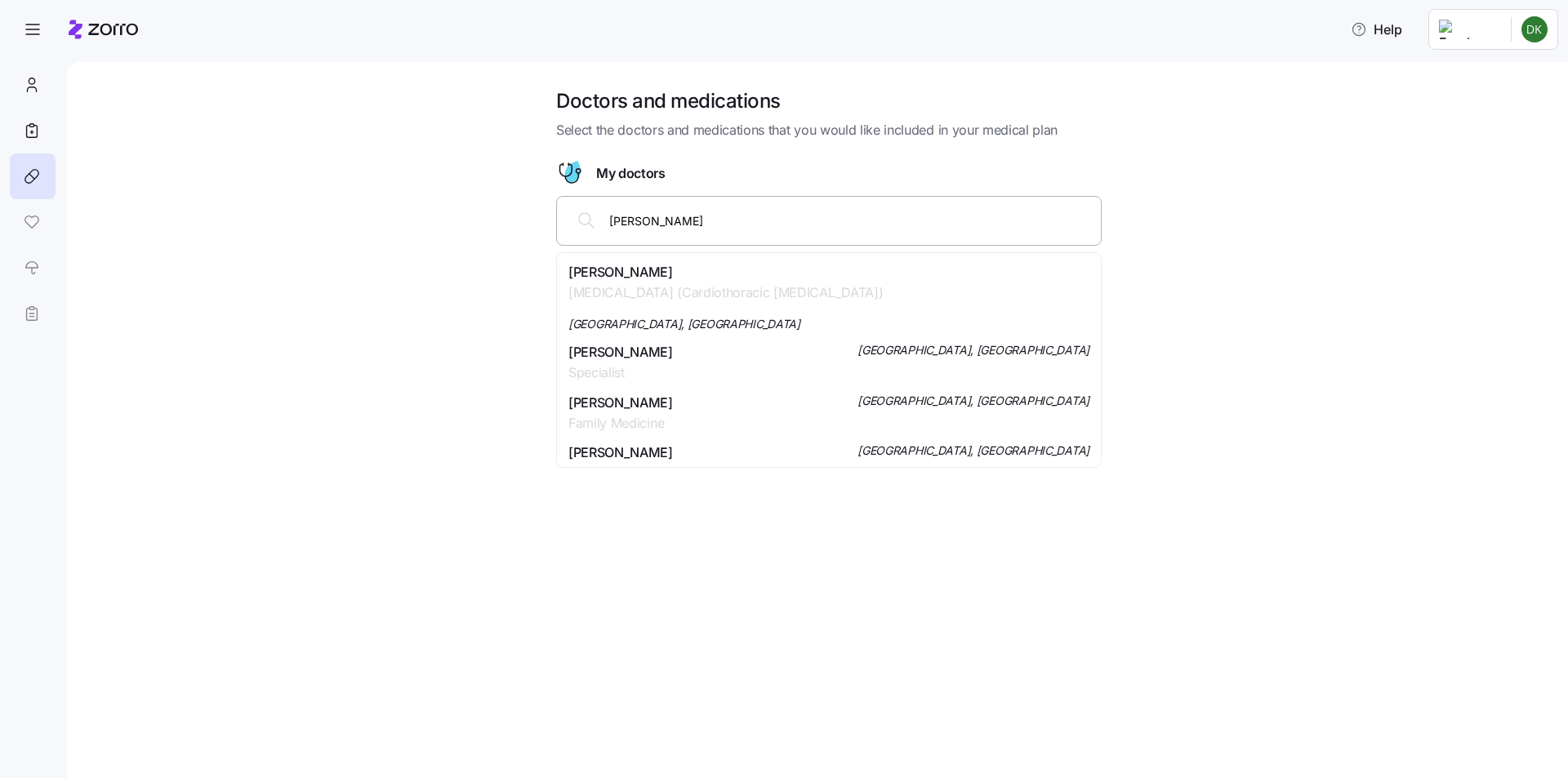
scroll to position [490, 0]
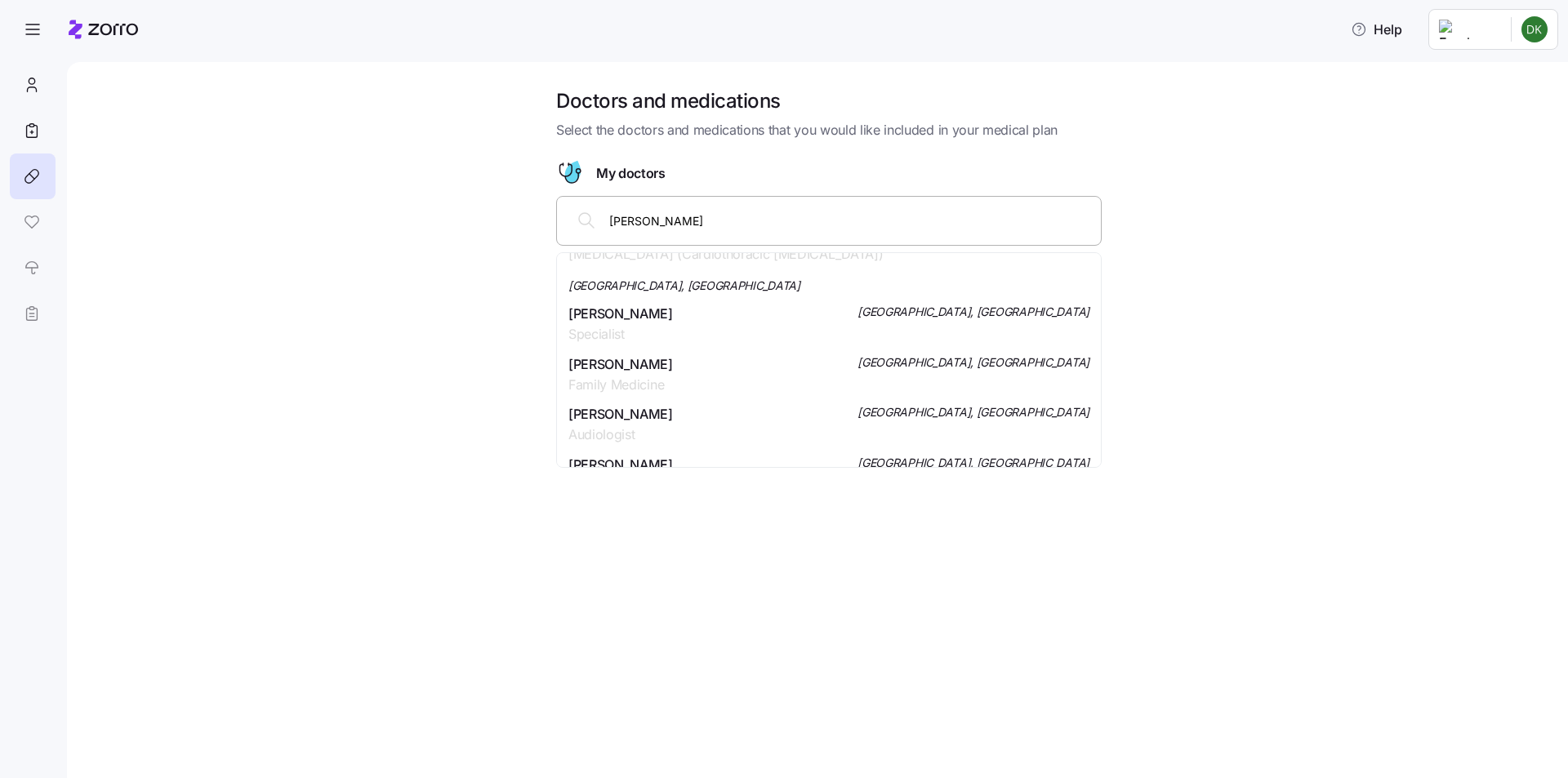
click at [607, 215] on div "[PERSON_NAME]" at bounding box center [828, 220] width 524 height 40
click at [610, 222] on input "[PERSON_NAME]" at bounding box center [850, 220] width 482 height 18
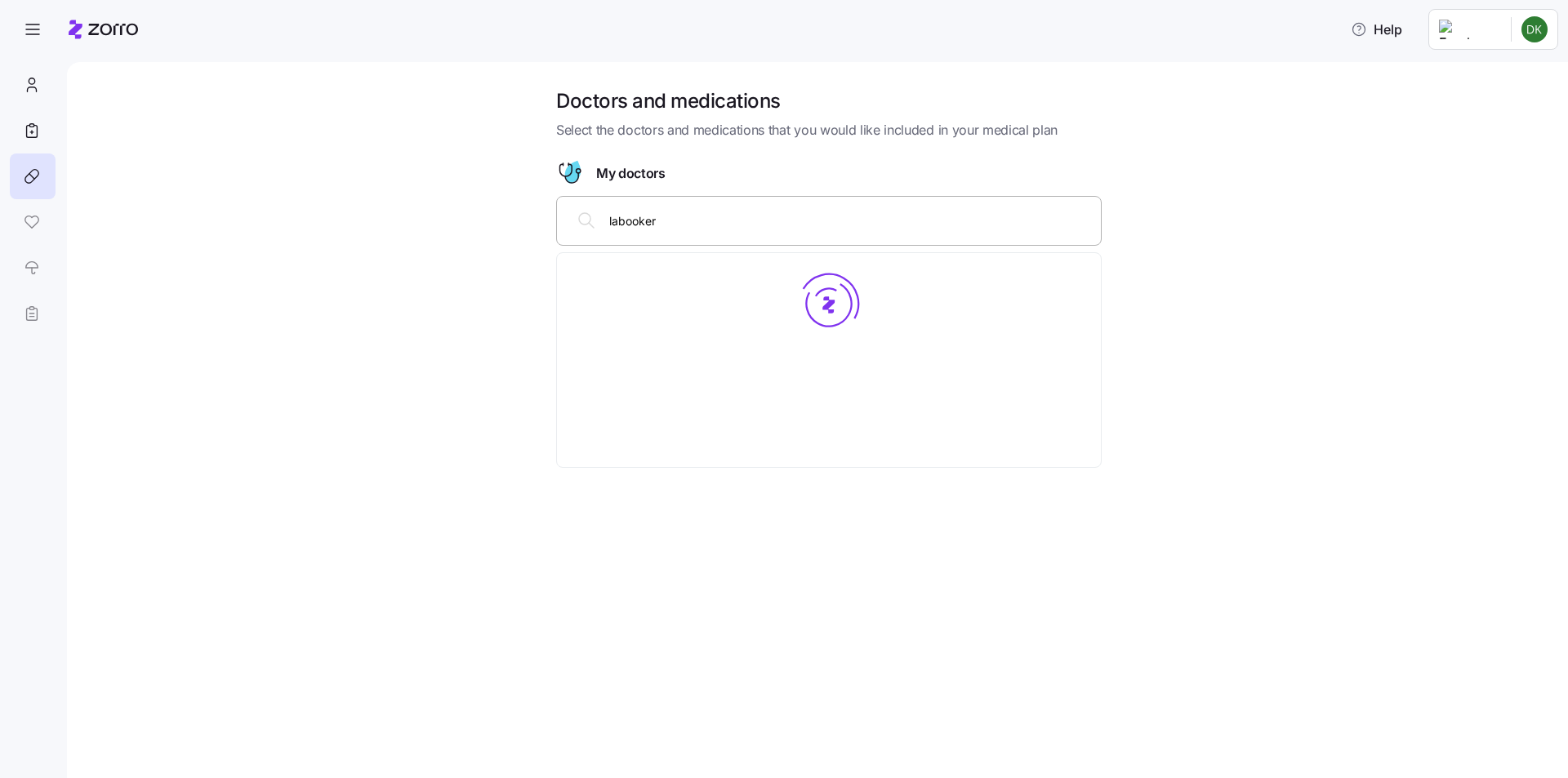
type input "[PERSON_NAME]"
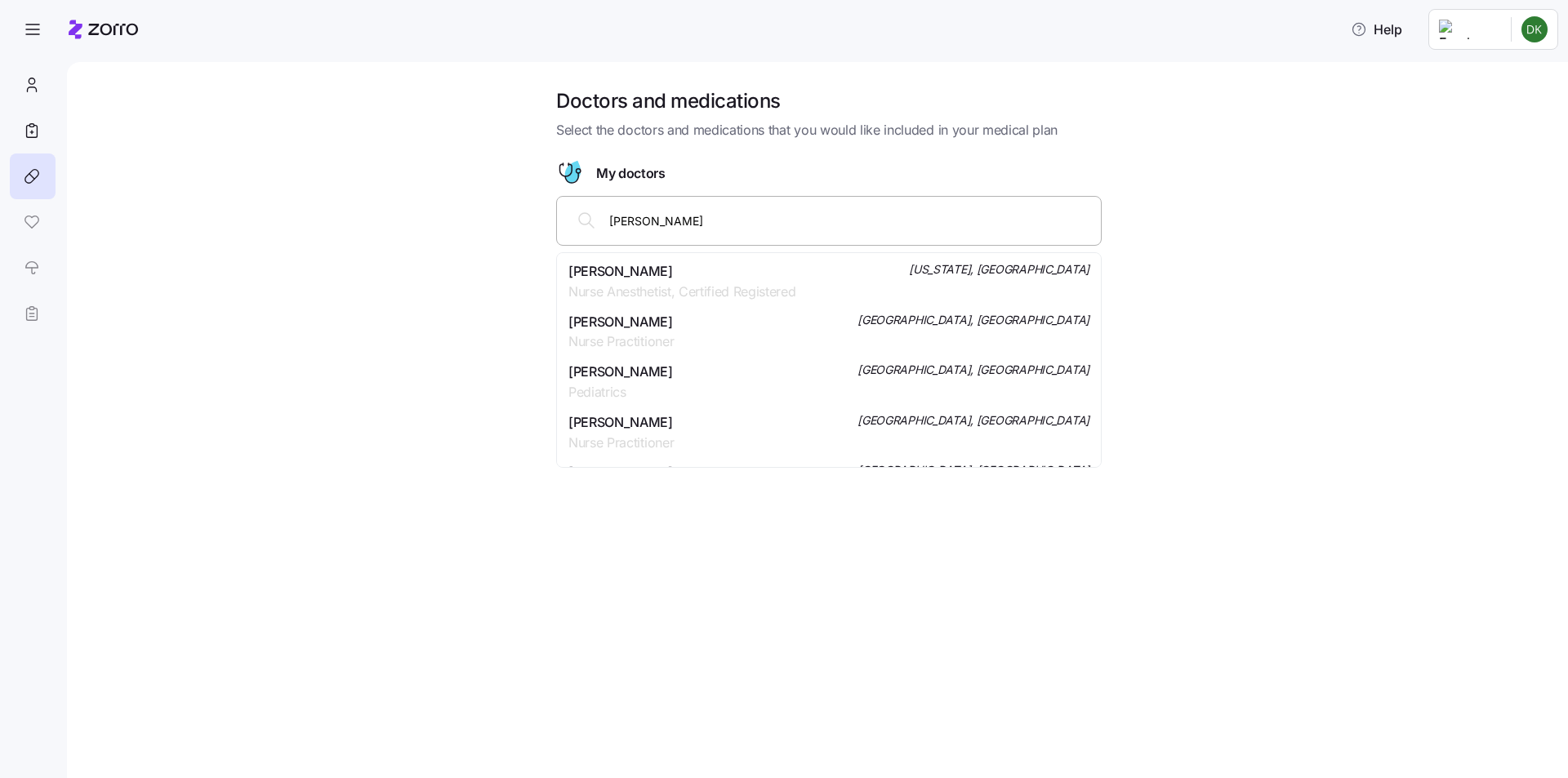
click at [809, 376] on div "[PERSON_NAME] Pediatrics [GEOGRAPHIC_DATA], [GEOGRAPHIC_DATA]" at bounding box center [828, 381] width 521 height 40
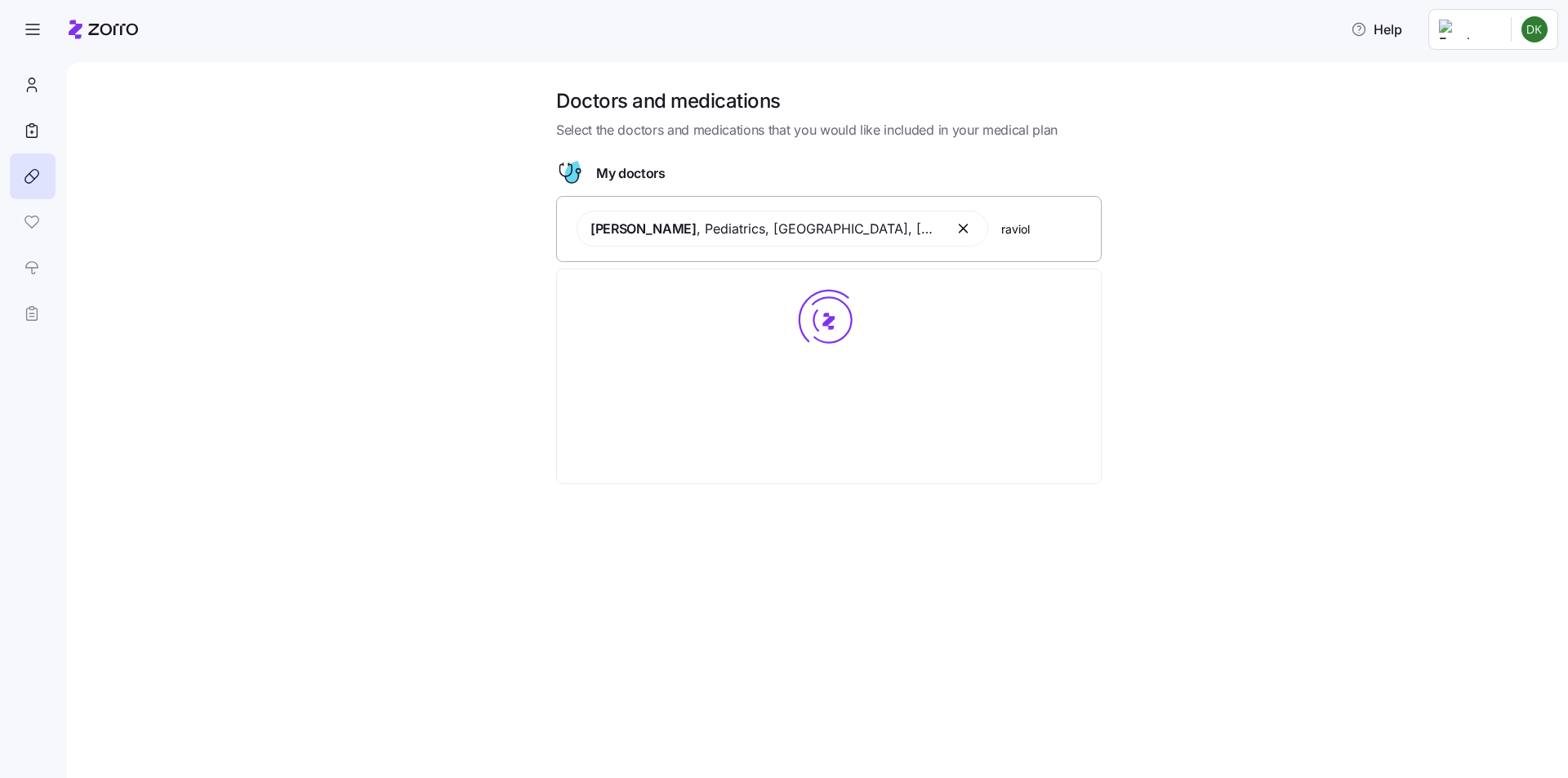
type input "raviola"
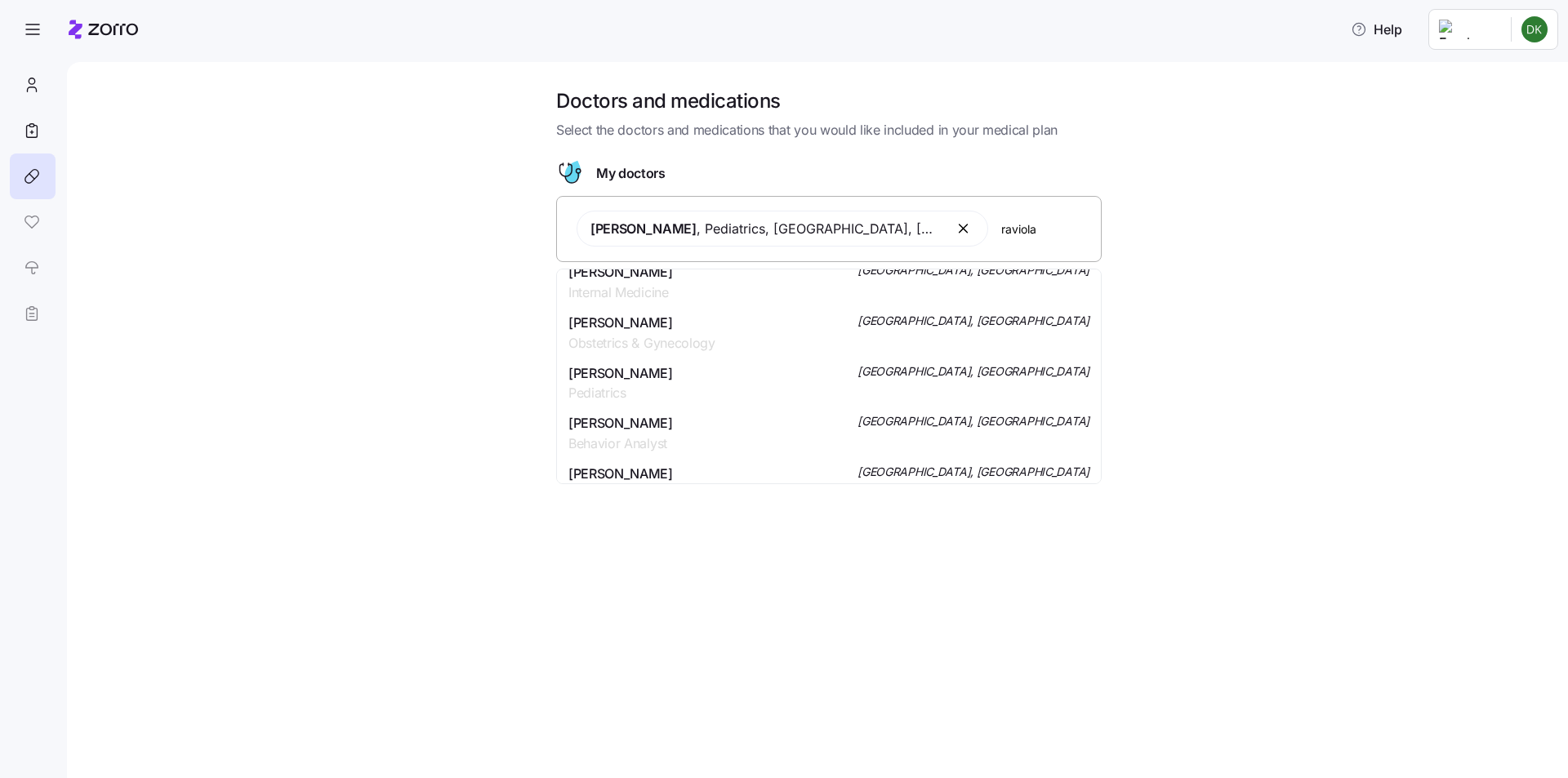
scroll to position [245, 0]
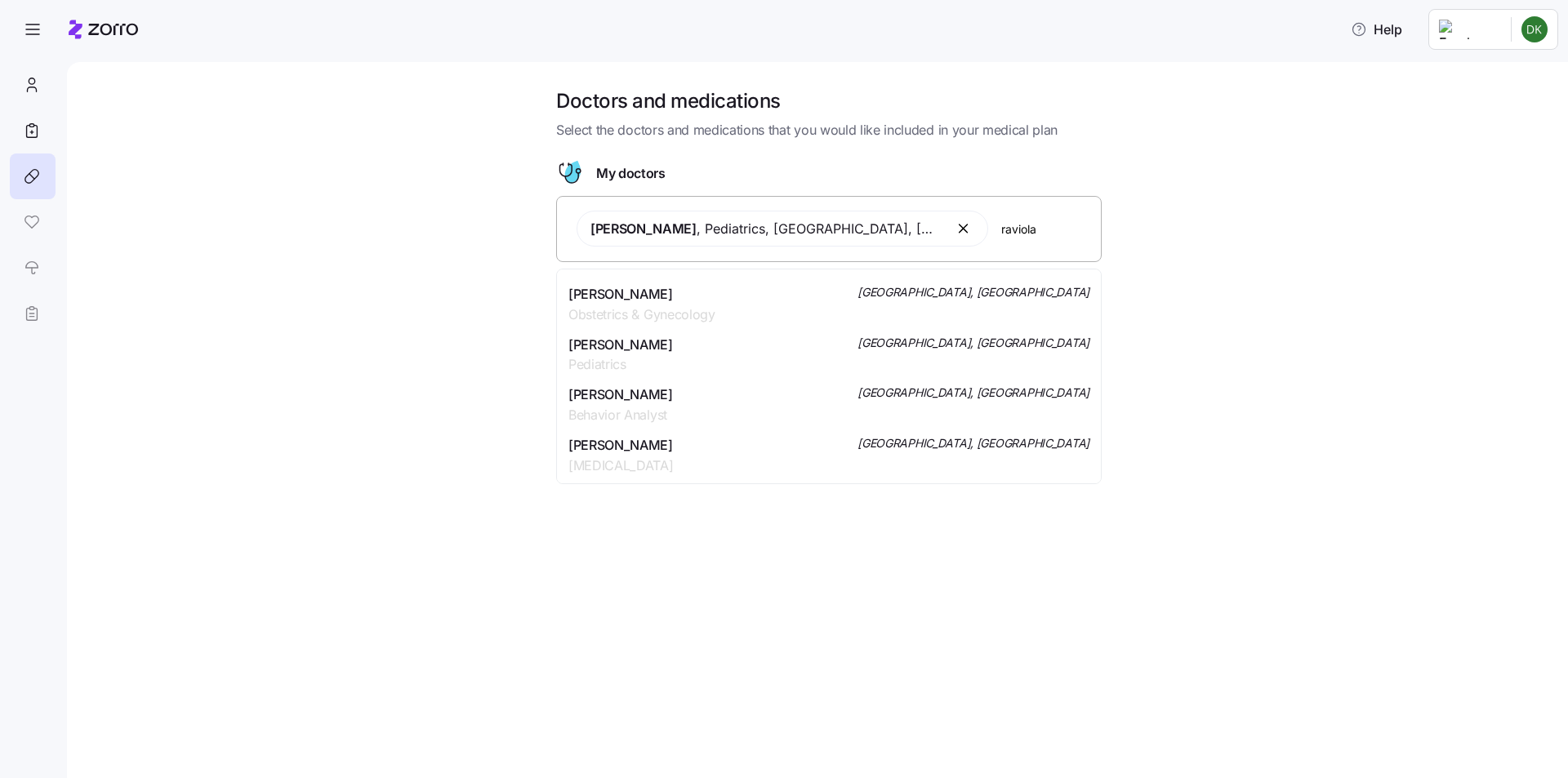
click at [751, 355] on div "[PERSON_NAME] Pediatrics [GEOGRAPHIC_DATA], [GEOGRAPHIC_DATA]" at bounding box center [828, 354] width 521 height 40
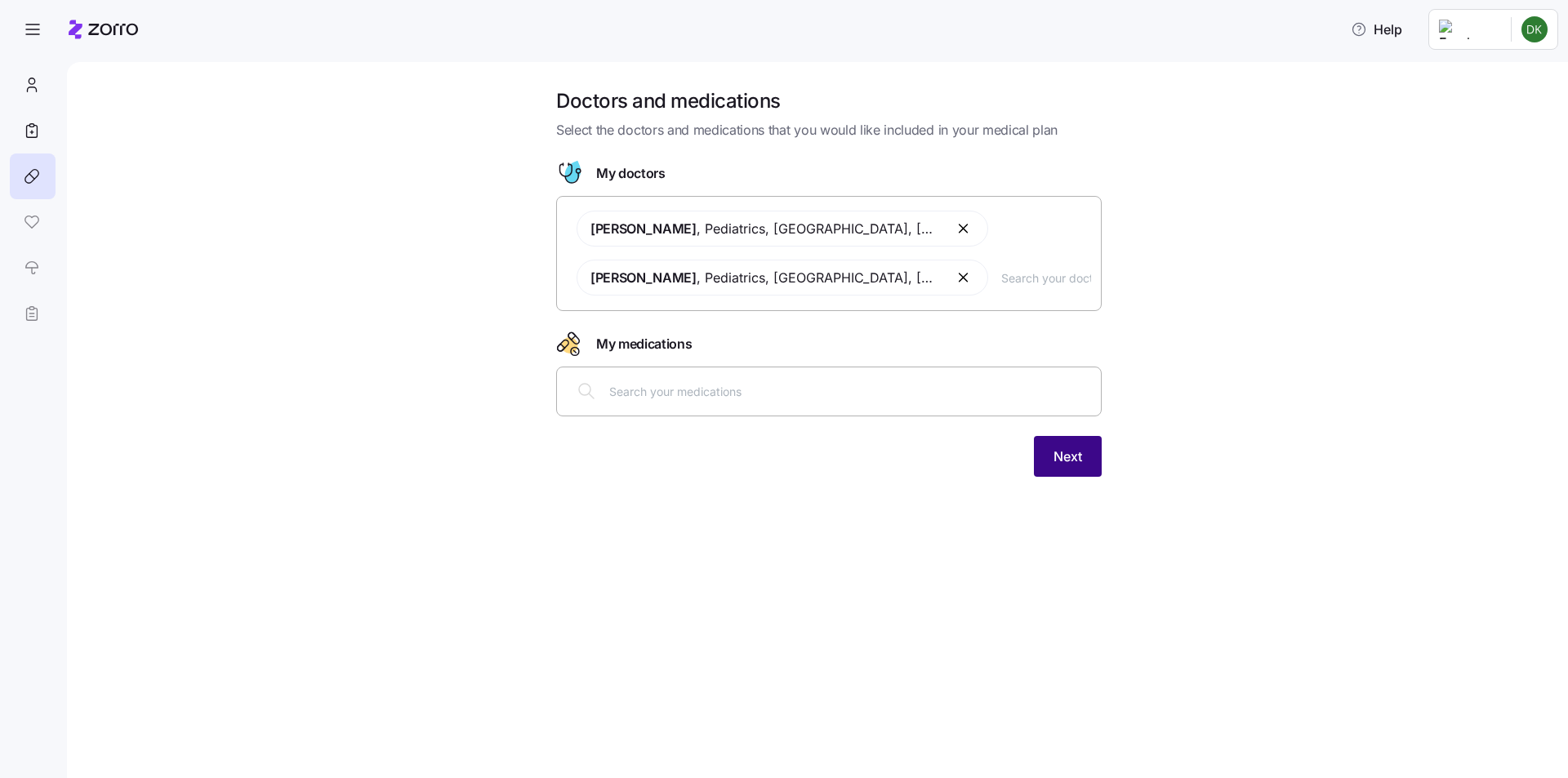
click at [1086, 464] on button "Next" at bounding box center [1067, 456] width 67 height 40
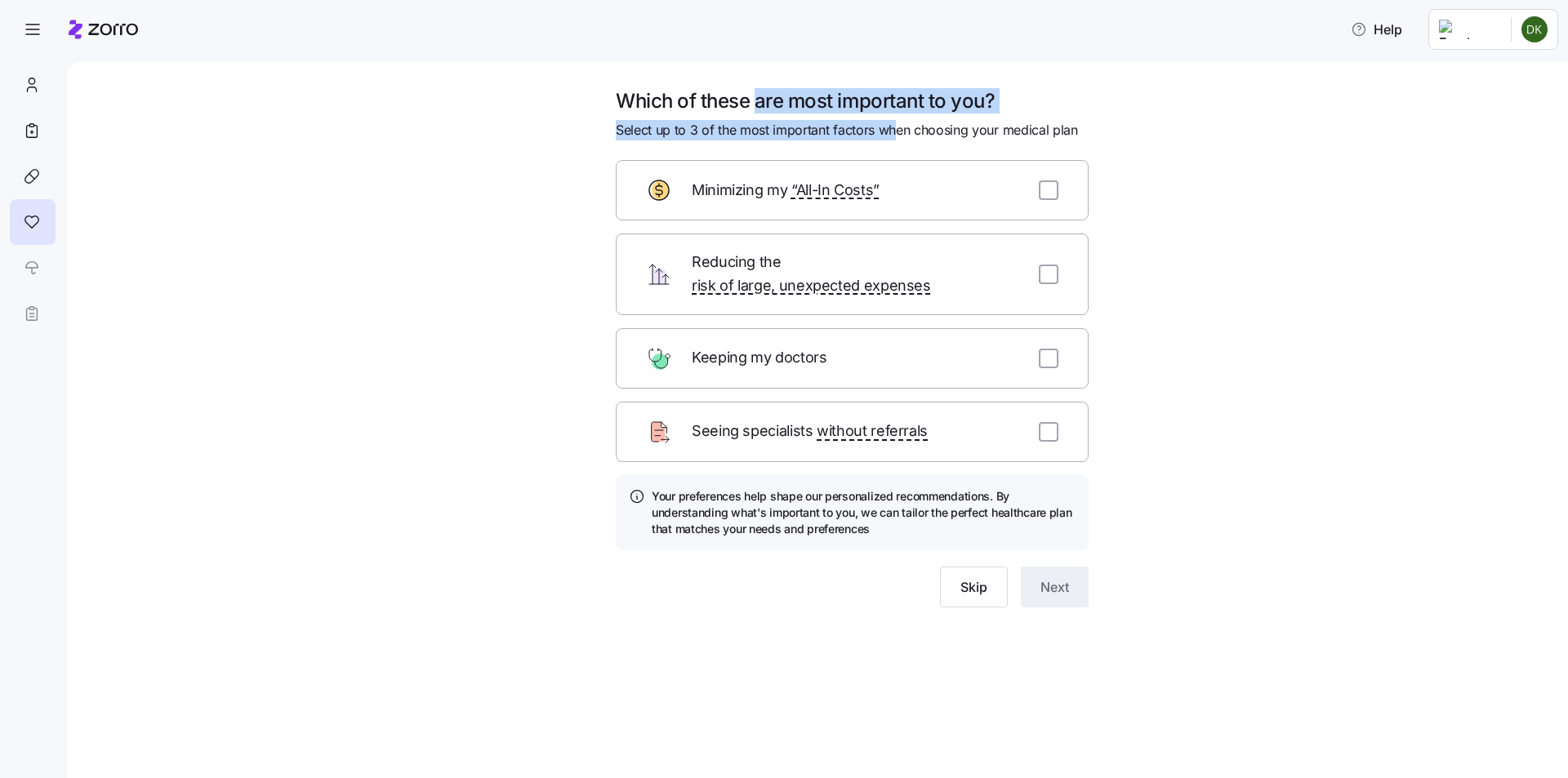
drag, startPoint x: 760, startPoint y: 96, endPoint x: 902, endPoint y: 129, distance: 145.8
click at [902, 129] on div "Which of these are most important to you? Select up to 3 of the most important …" at bounding box center [852, 114] width 473 height 52
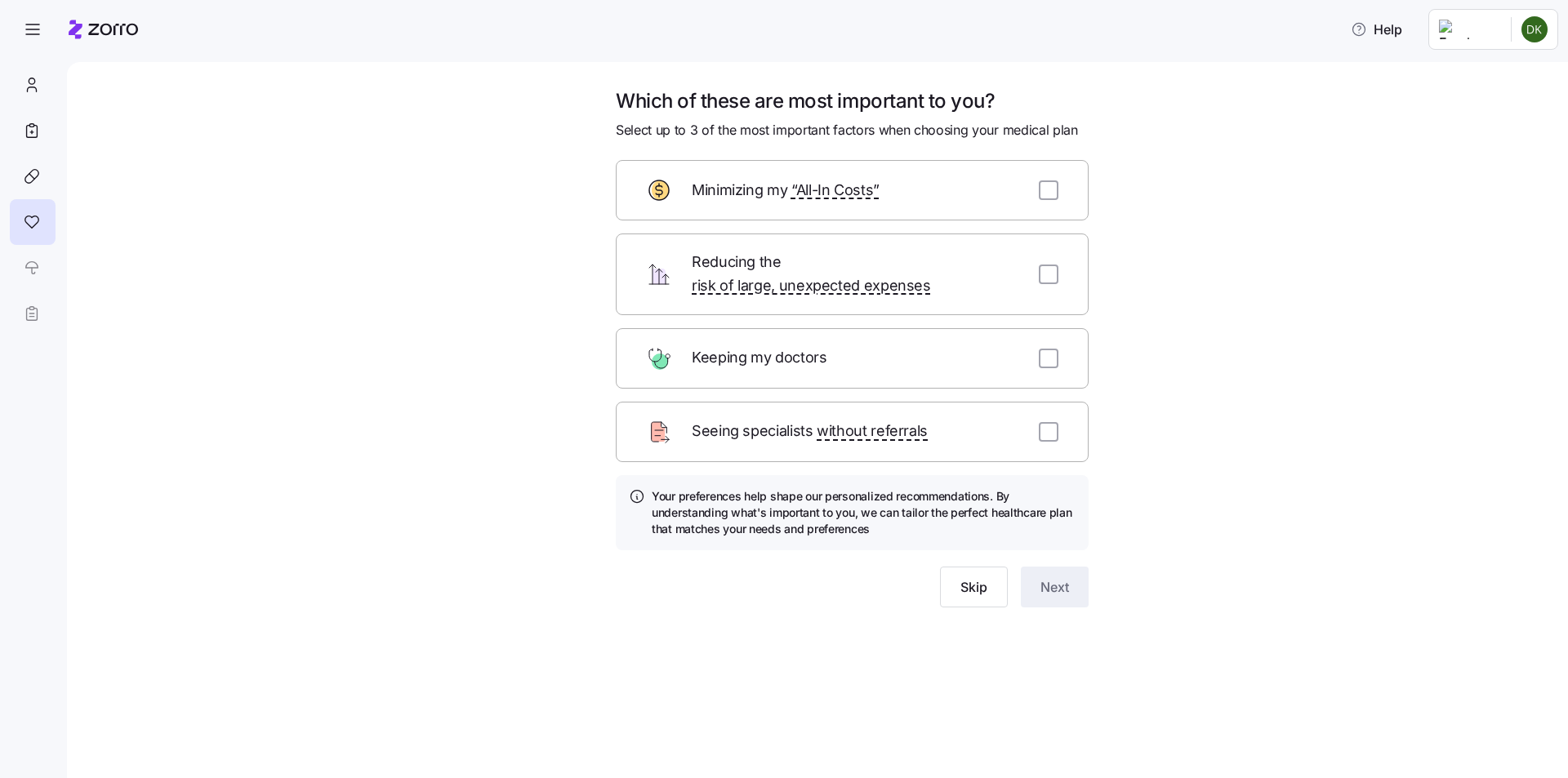
click at [907, 130] on span "Select up to 3 of the most important factors when choosing your medical plan" at bounding box center [847, 130] width 462 height 21
click at [1055, 349] on input "checkbox" at bounding box center [1048, 359] width 20 height 20
checkbox input "true"
click at [1047, 423] on input "checkbox" at bounding box center [1048, 433] width 20 height 20
checkbox input "true"
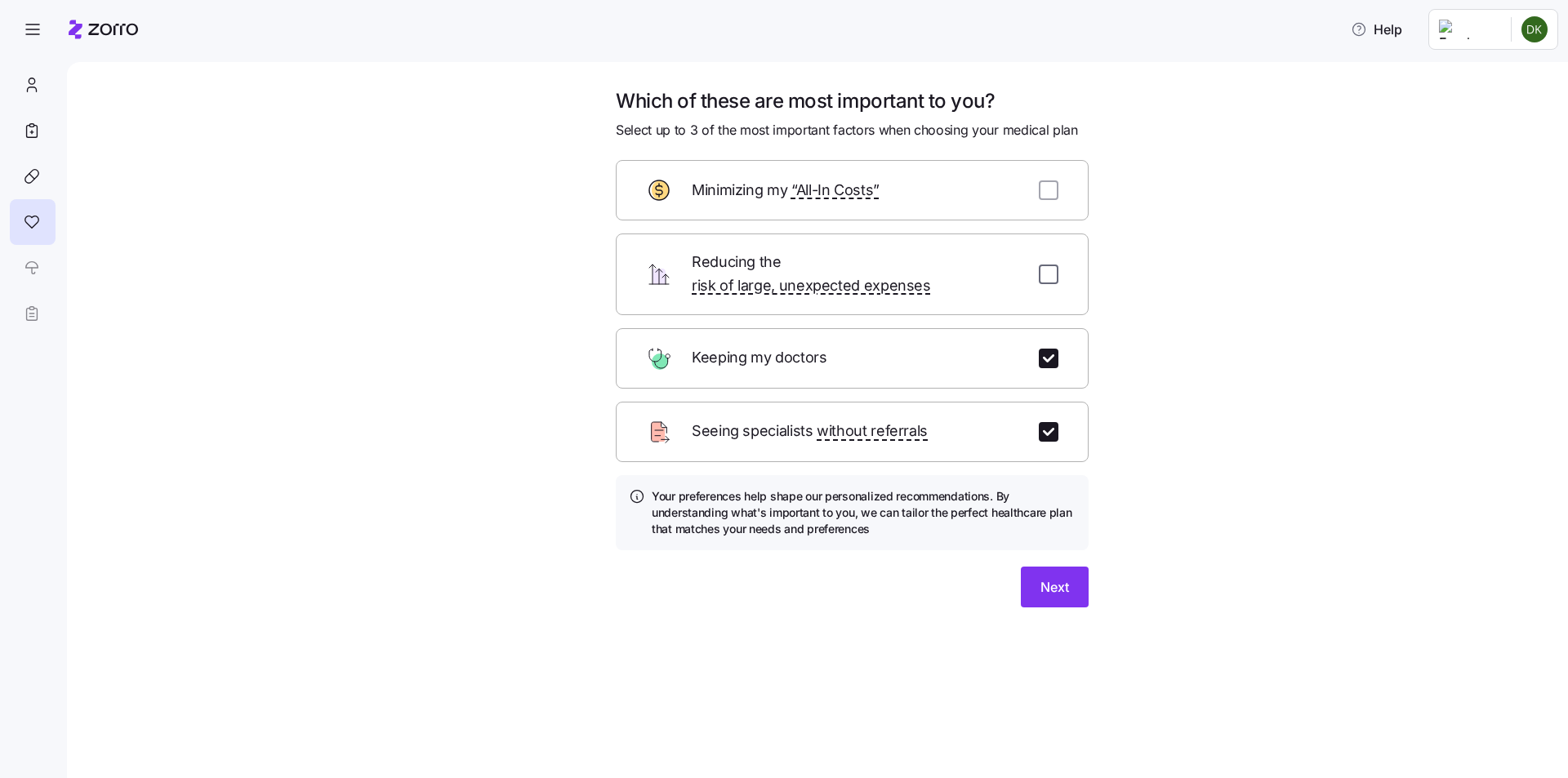
click at [1039, 270] on input "checkbox" at bounding box center [1048, 274] width 20 height 20
click at [1040, 266] on input "checkbox" at bounding box center [1048, 274] width 20 height 20
click at [1062, 273] on div "Reducing the risk of large, unexpected expenses" at bounding box center [852, 274] width 473 height 82
click at [1038, 270] on div "Reducing the risk of large, unexpected expenses" at bounding box center [852, 274] width 473 height 82
click at [1039, 271] on input "checkbox" at bounding box center [1048, 274] width 20 height 20
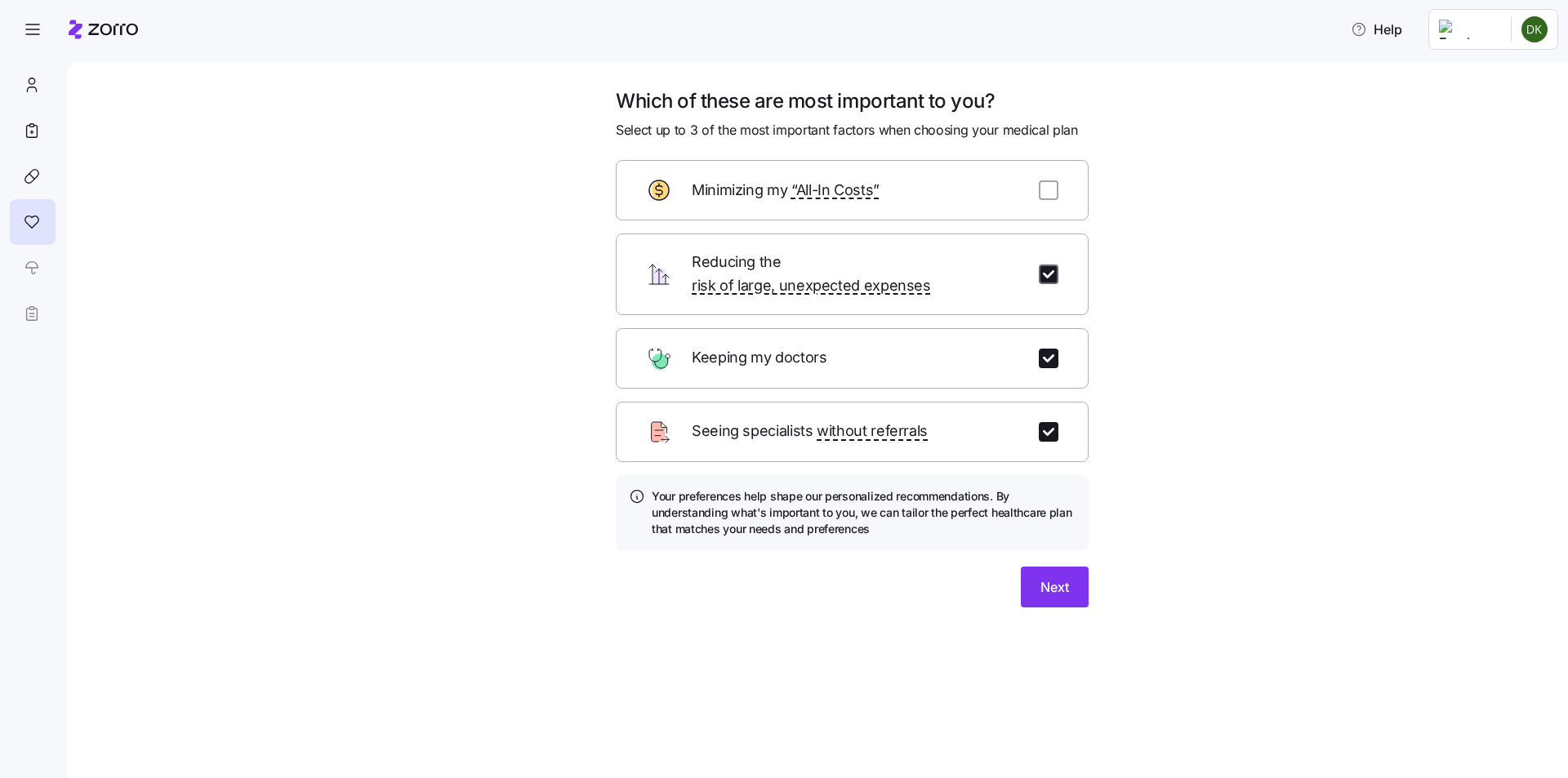
checkbox input "true"
click at [1074, 573] on button "Next" at bounding box center [1054, 586] width 67 height 40
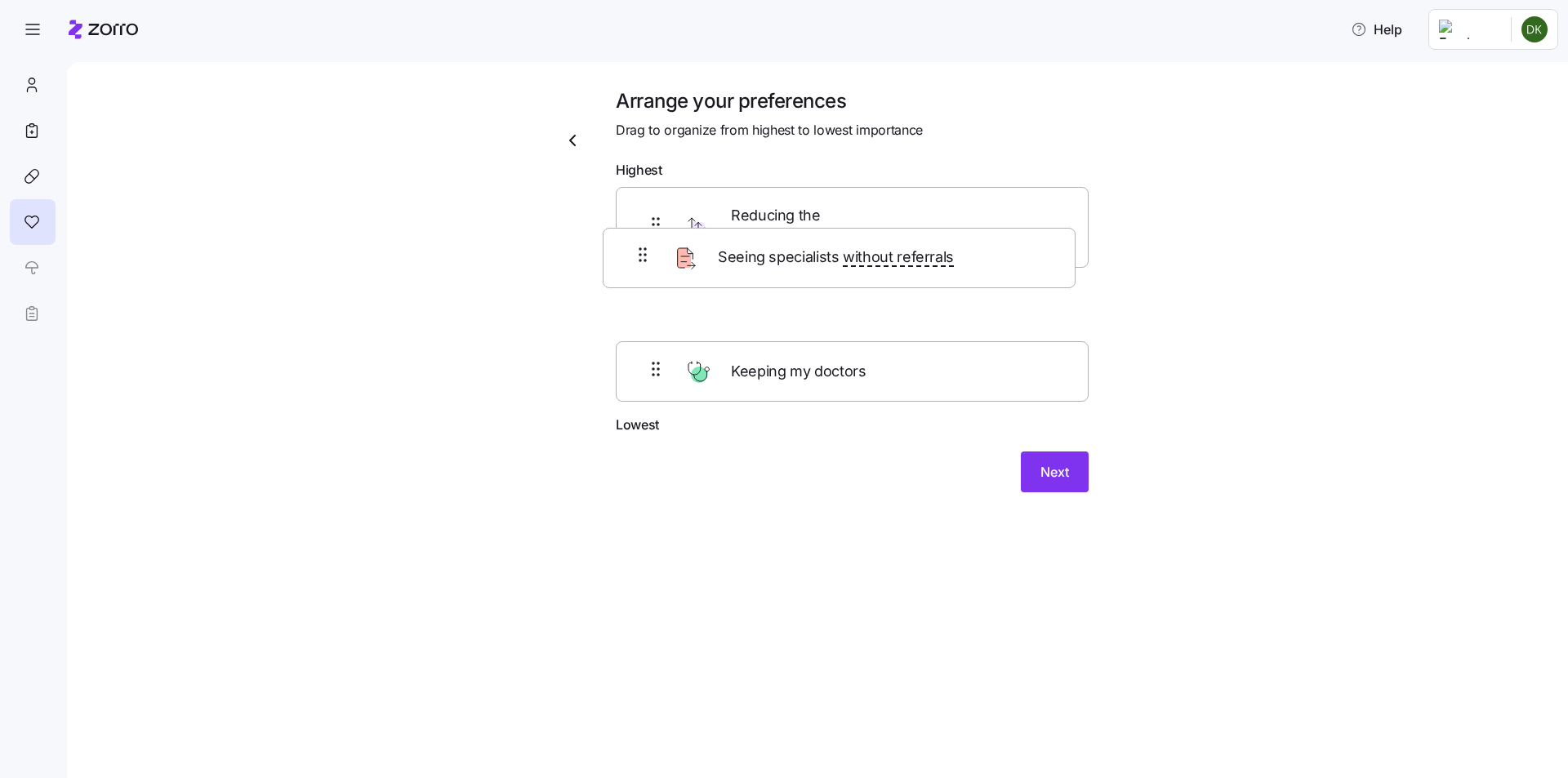
drag, startPoint x: 999, startPoint y: 368, endPoint x: 984, endPoint y: 246, distance: 122.9
click at [984, 246] on div "Reducing the risk of large, unexpected expenses Keeping my doctors Seeing speci…" at bounding box center [852, 301] width 473 height 228
drag, startPoint x: 967, startPoint y: 345, endPoint x: 966, endPoint y: 214, distance: 131.0
click at [966, 214] on div "Reducing the risk of large, unexpected expenses Seeing specialists without refe…" at bounding box center [852, 301] width 473 height 228
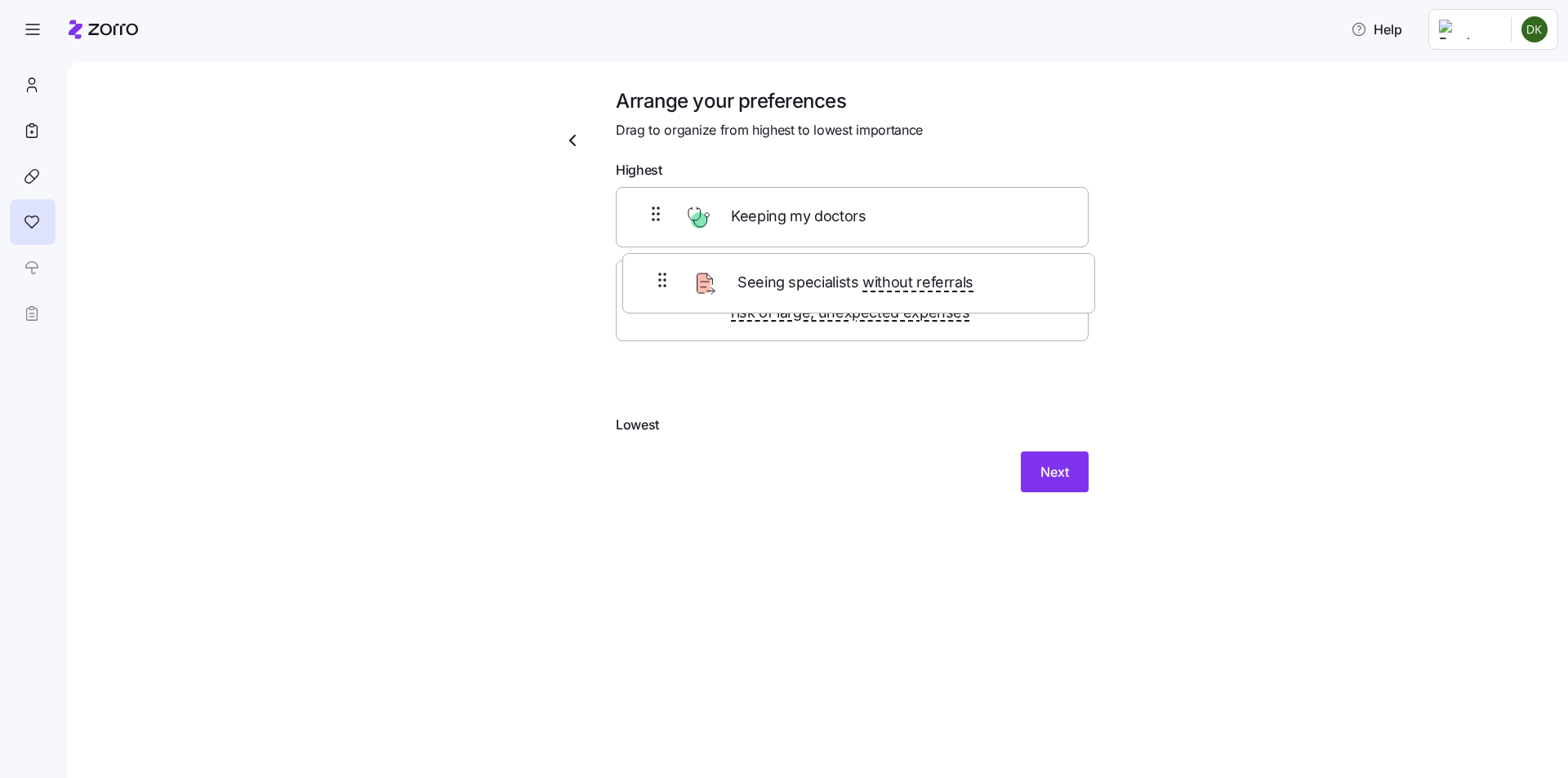
drag, startPoint x: 940, startPoint y: 278, endPoint x: 949, endPoint y: 279, distance: 9.1
click at [949, 279] on div "Keeping my doctors Seeing specialists without referrals Reducing the risk of la…" at bounding box center [852, 301] width 473 height 228
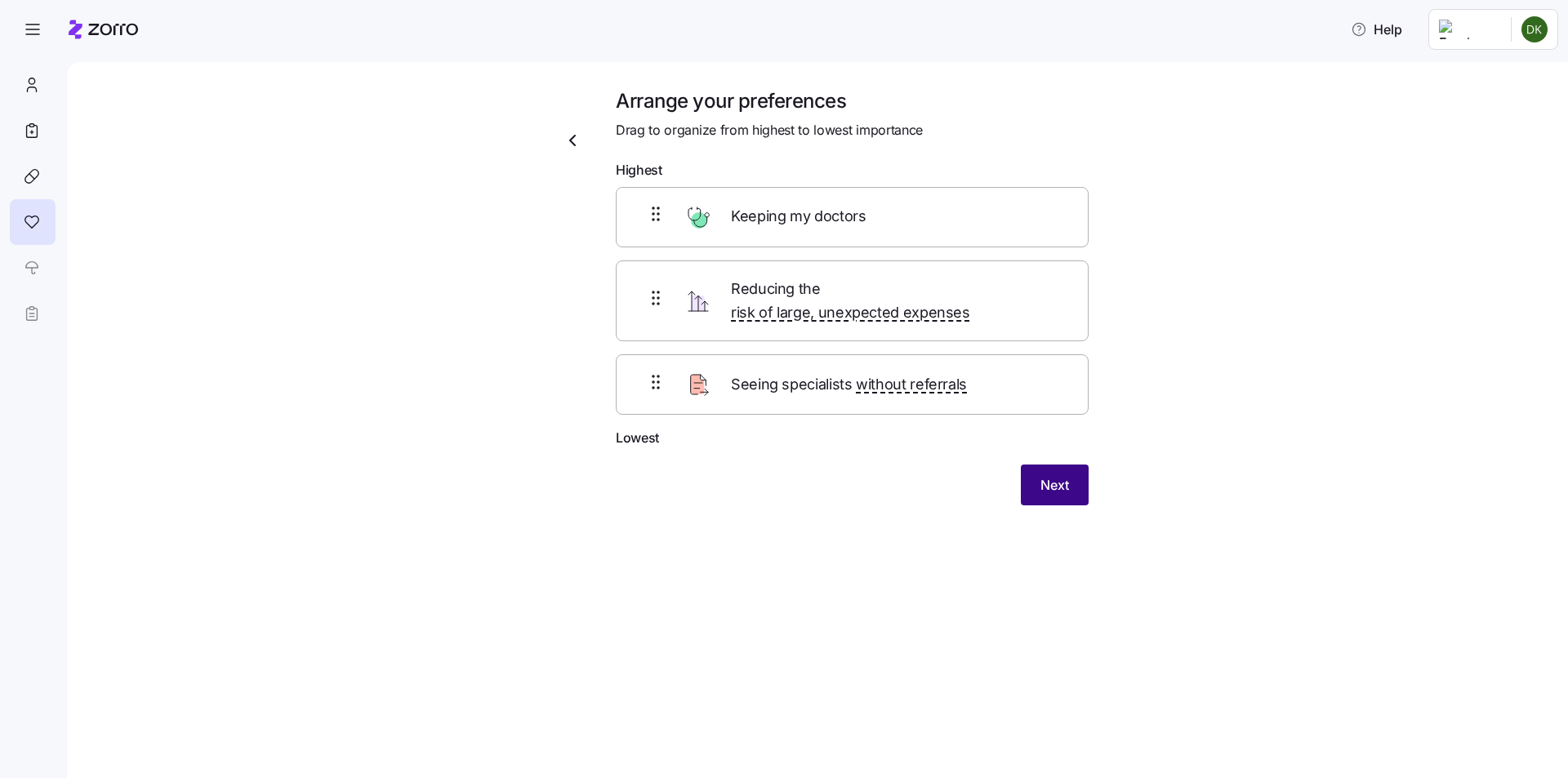
click at [1049, 476] on span "Next" at bounding box center [1055, 486] width 29 height 20
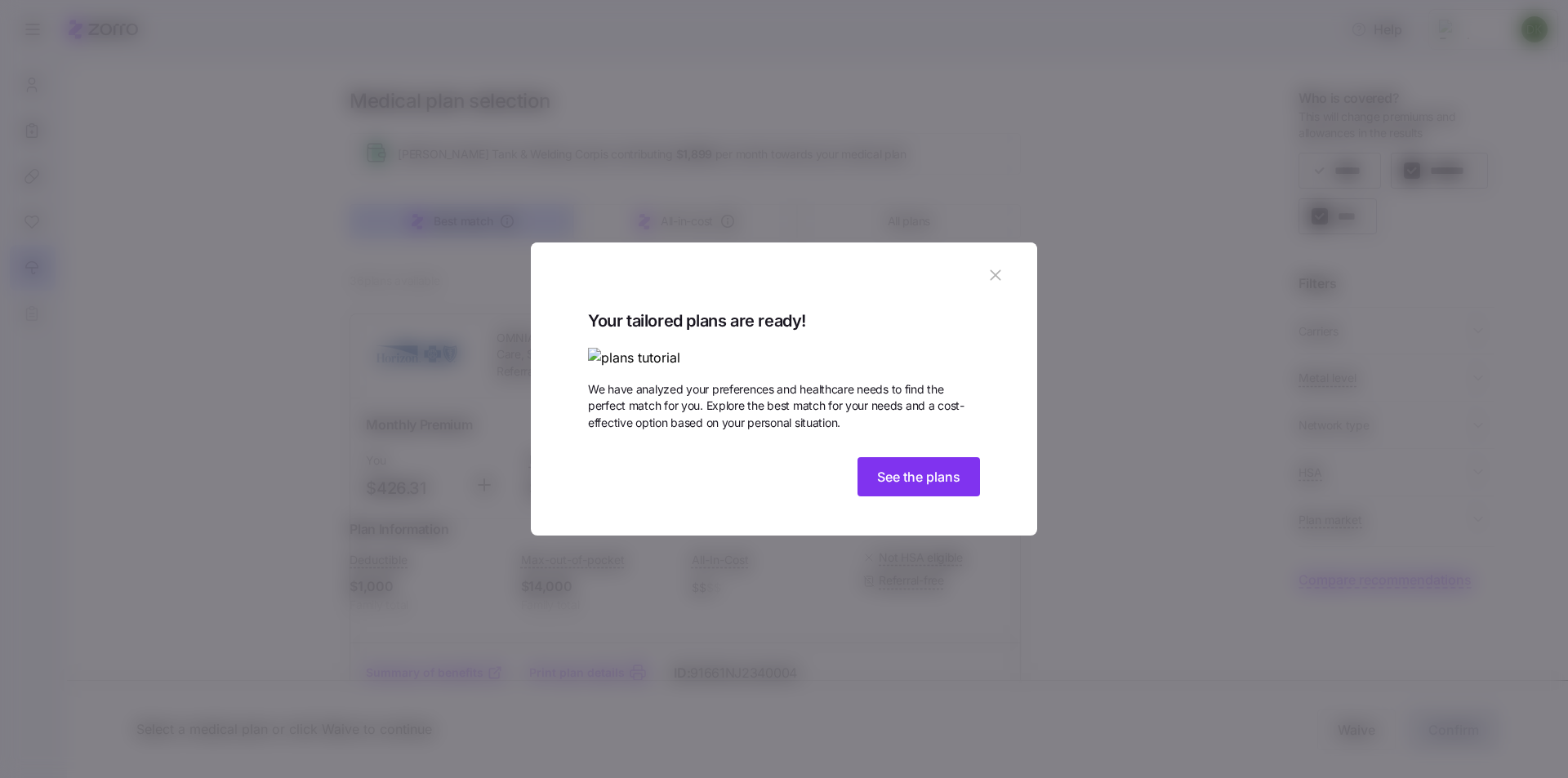
click at [949, 503] on div "Your tailored plans are ready! We have analyzed your preferences and healthcare…" at bounding box center [784, 405] width 392 height 195
click at [956, 487] on span "See the plans" at bounding box center [918, 477] width 84 height 20
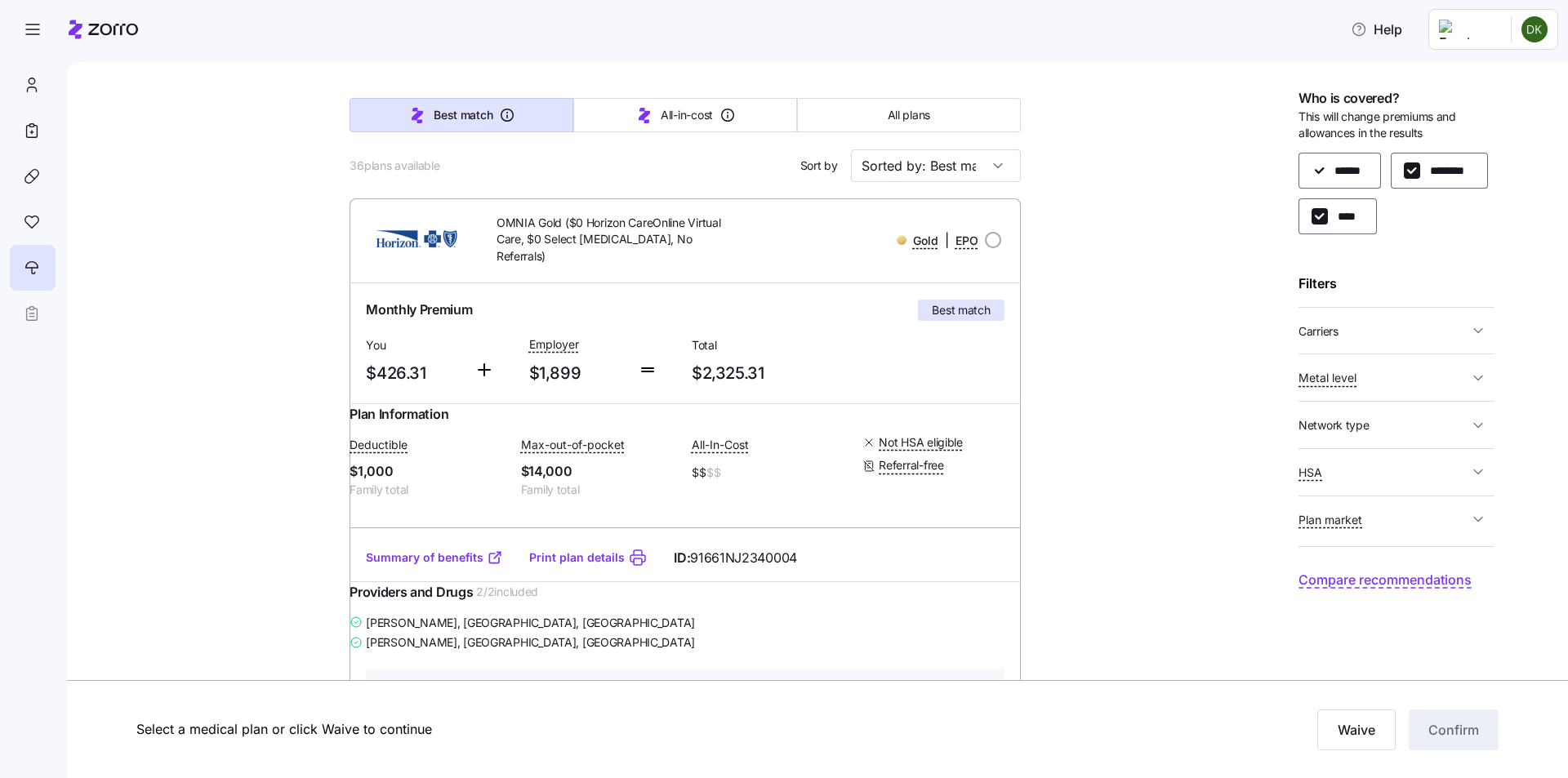
scroll to position [82, 0]
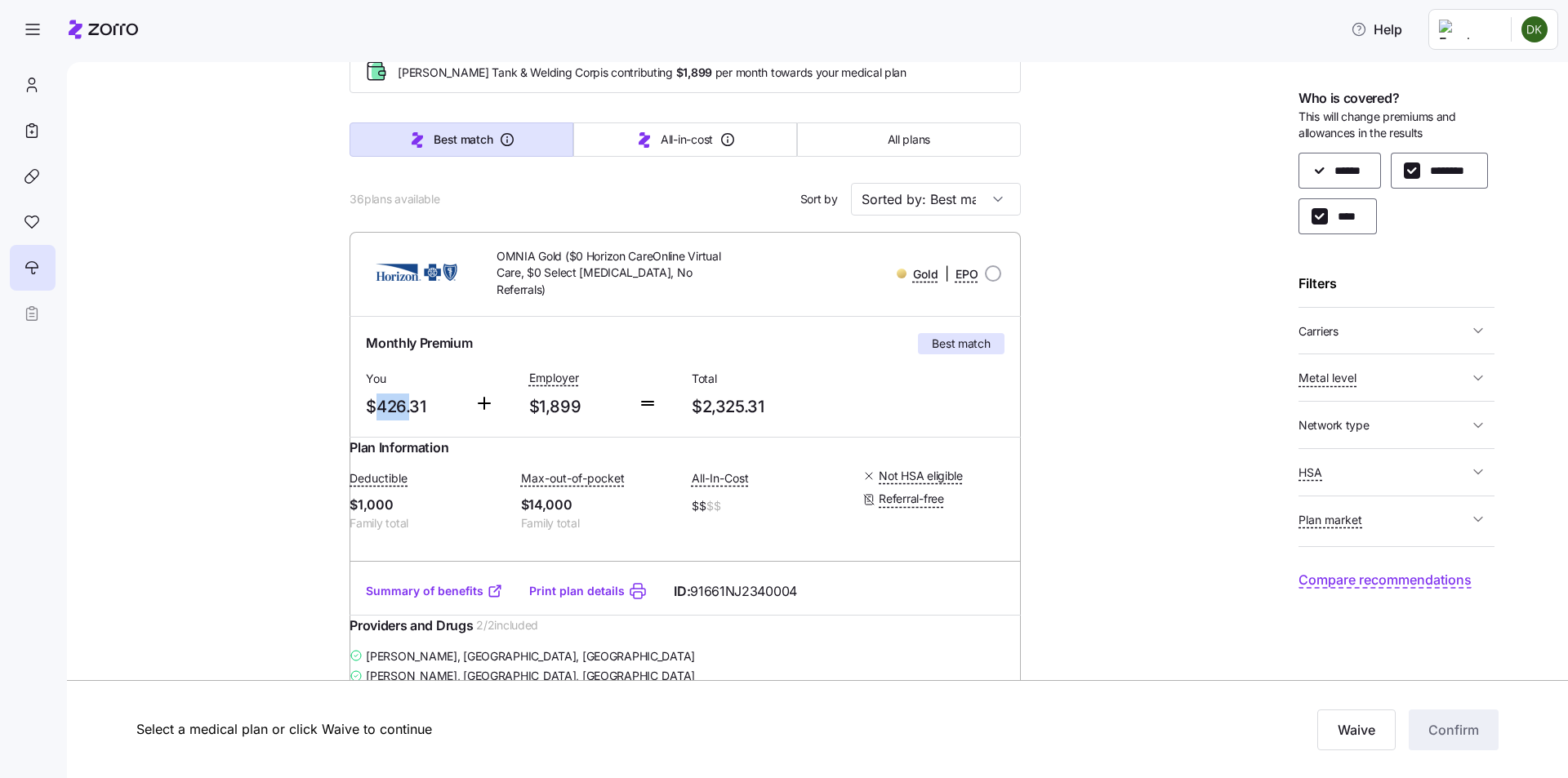
drag, startPoint x: 374, startPoint y: 390, endPoint x: 407, endPoint y: 391, distance: 33.0
click at [407, 394] on span "$426.31" at bounding box center [414, 407] width 95 height 27
drag, startPoint x: 418, startPoint y: 391, endPoint x: 387, endPoint y: 390, distance: 31.0
click at [387, 394] on span "$426.31" at bounding box center [414, 407] width 95 height 27
click at [372, 394] on span "$426.31" at bounding box center [414, 407] width 95 height 27
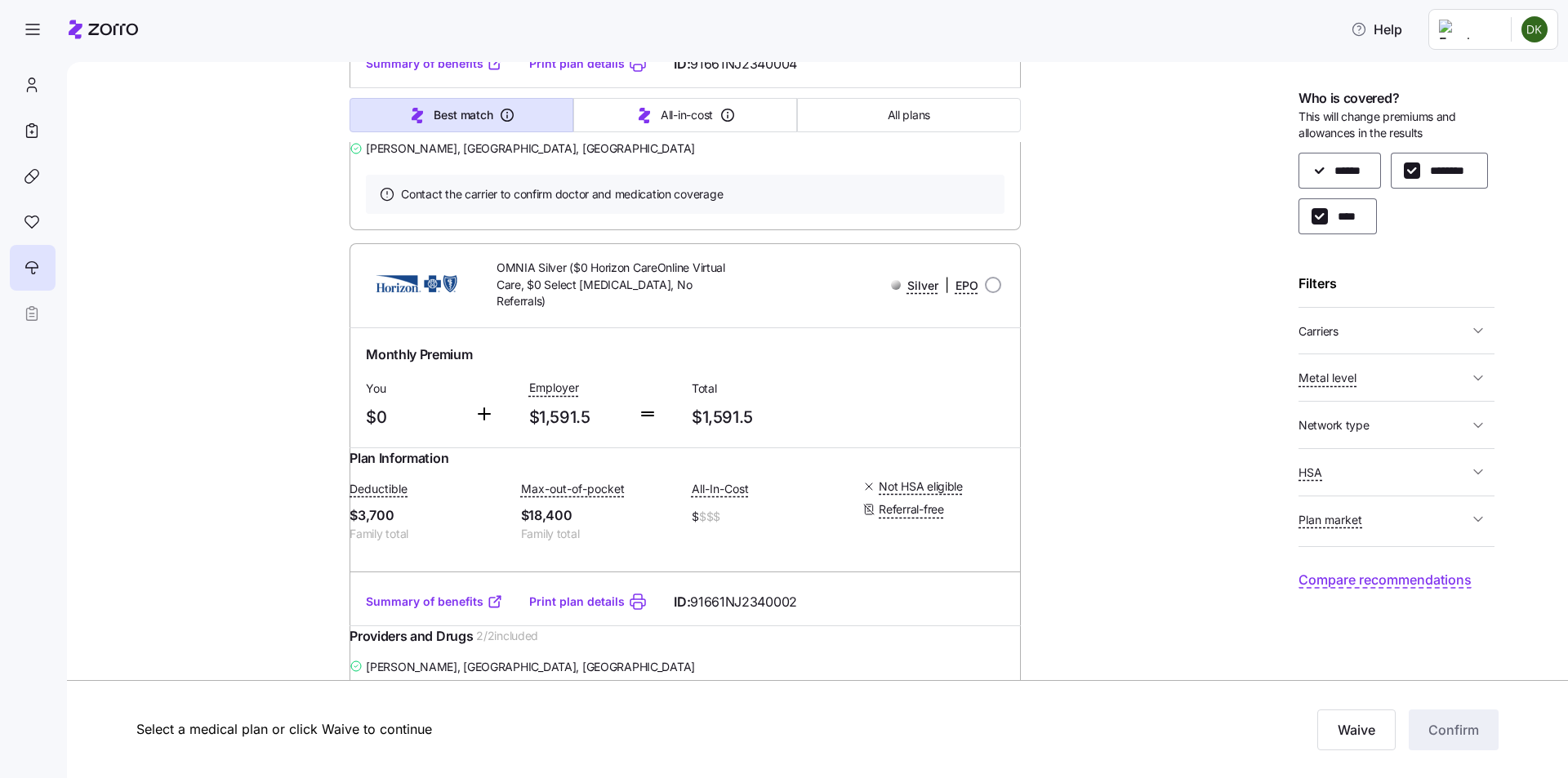
scroll to position [572, 0]
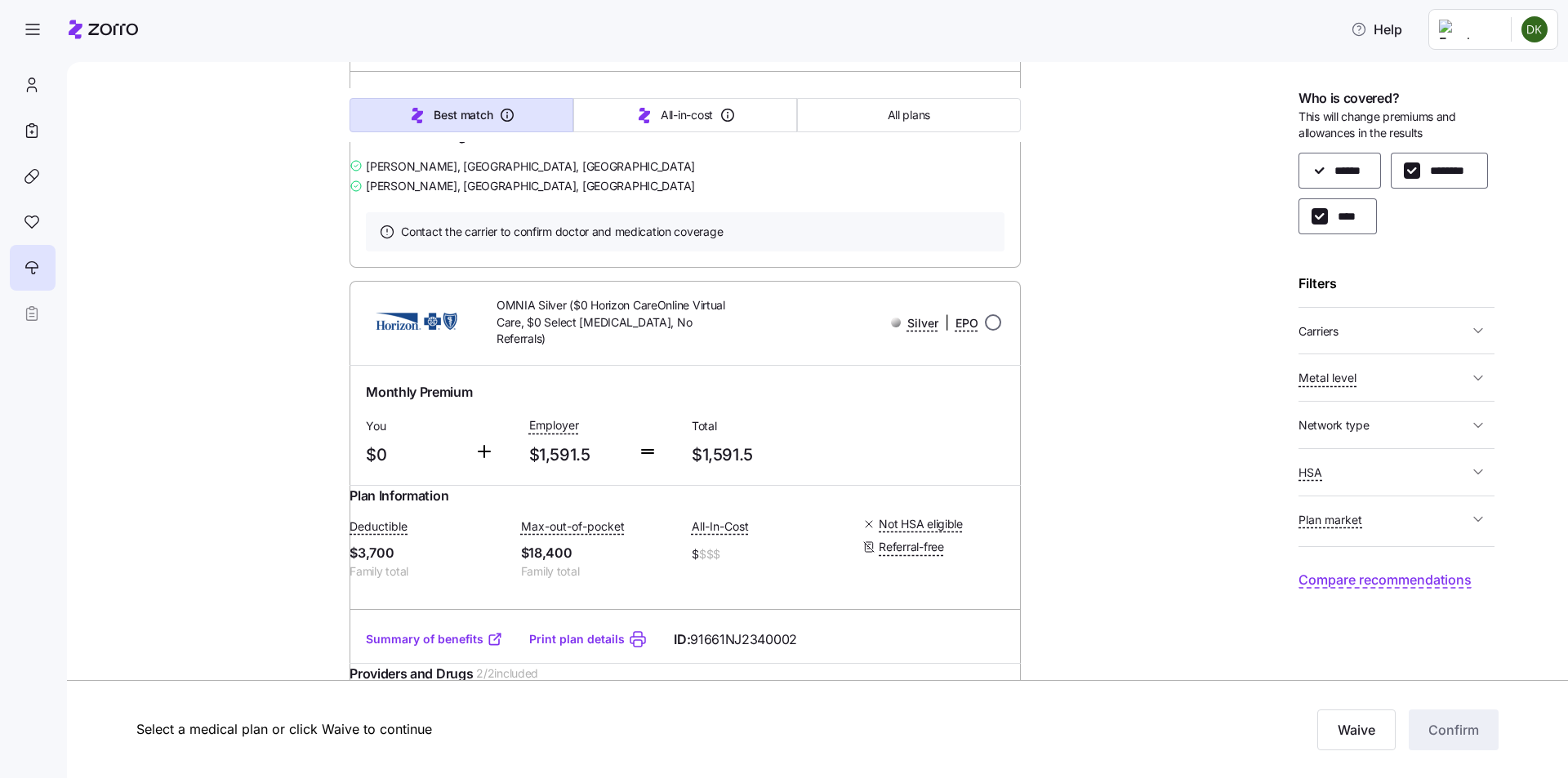
click at [985, 331] on input "radio" at bounding box center [993, 323] width 16 height 16
radio input "true"
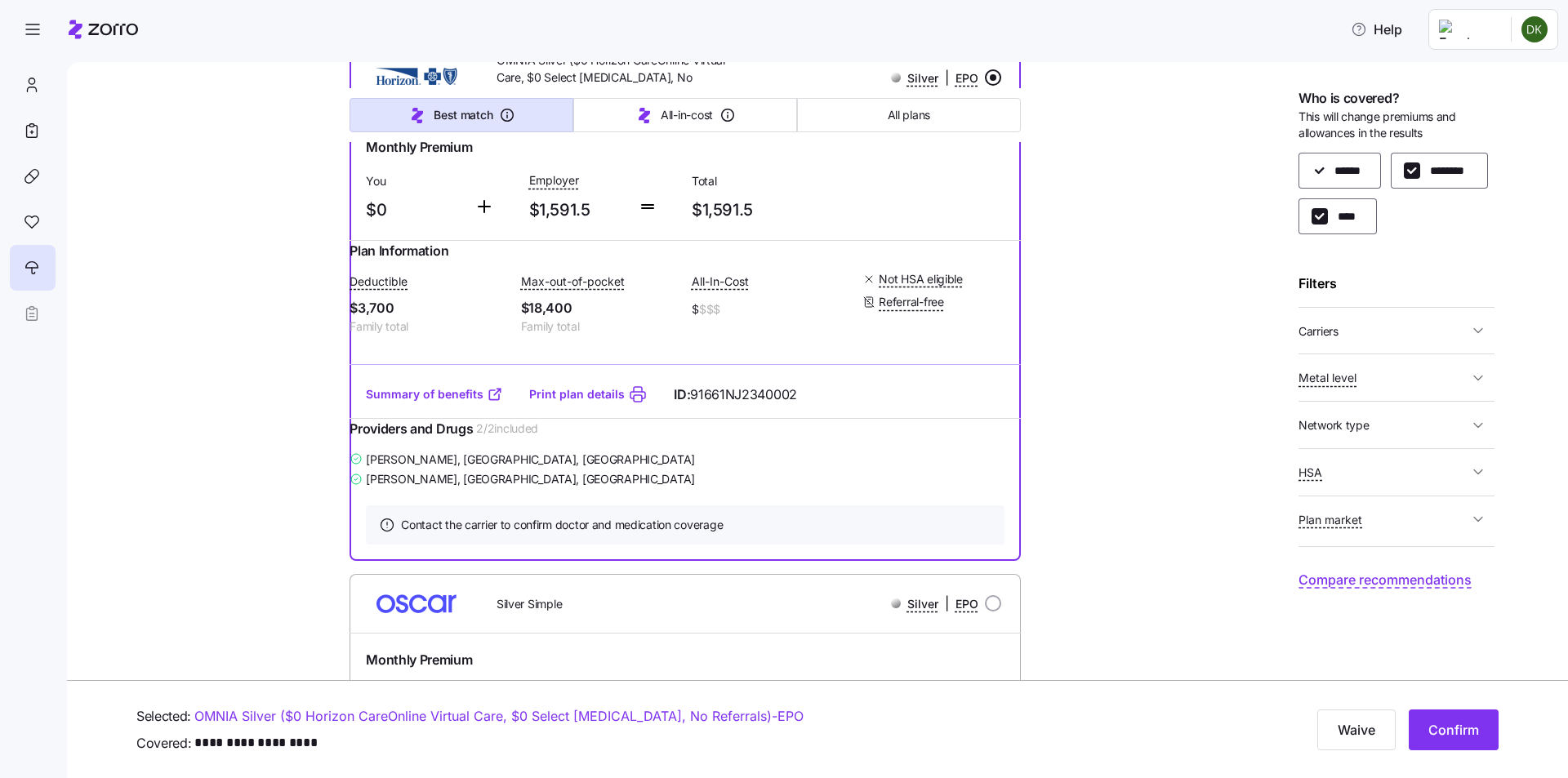
scroll to position [735, 0]
